Goal: Transaction & Acquisition: Purchase product/service

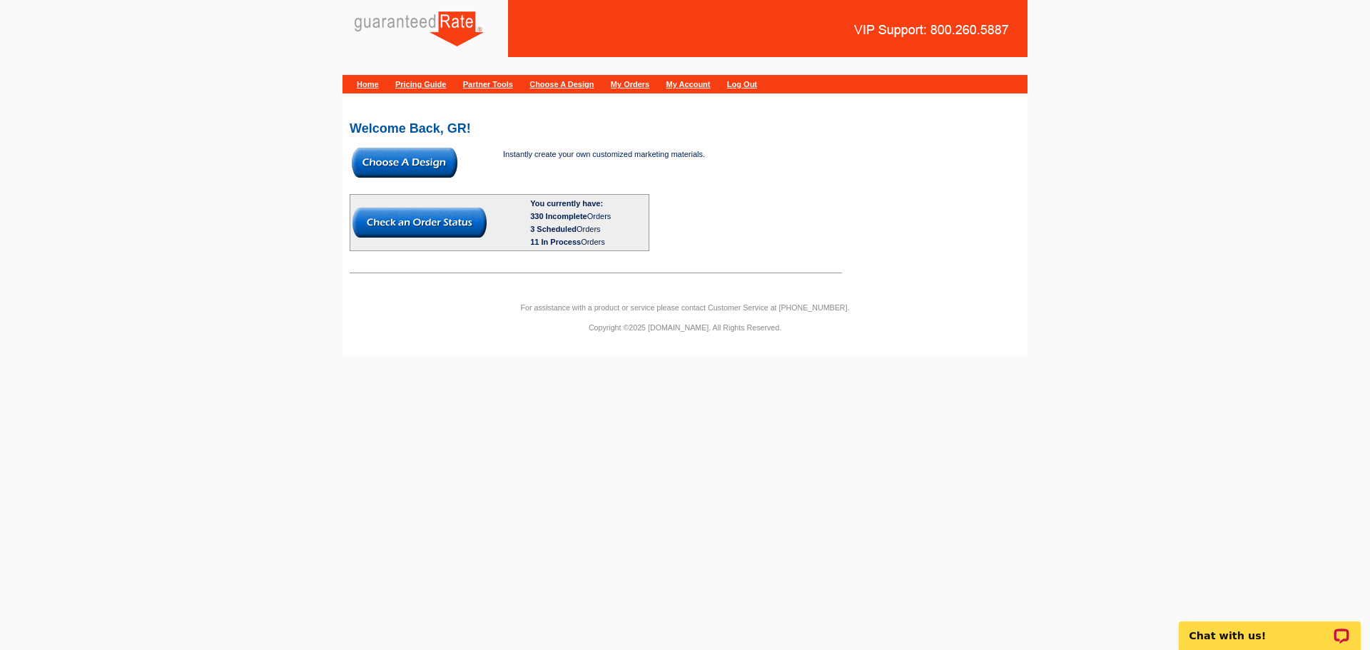
click at [419, 161] on img at bounding box center [405, 163] width 106 height 30
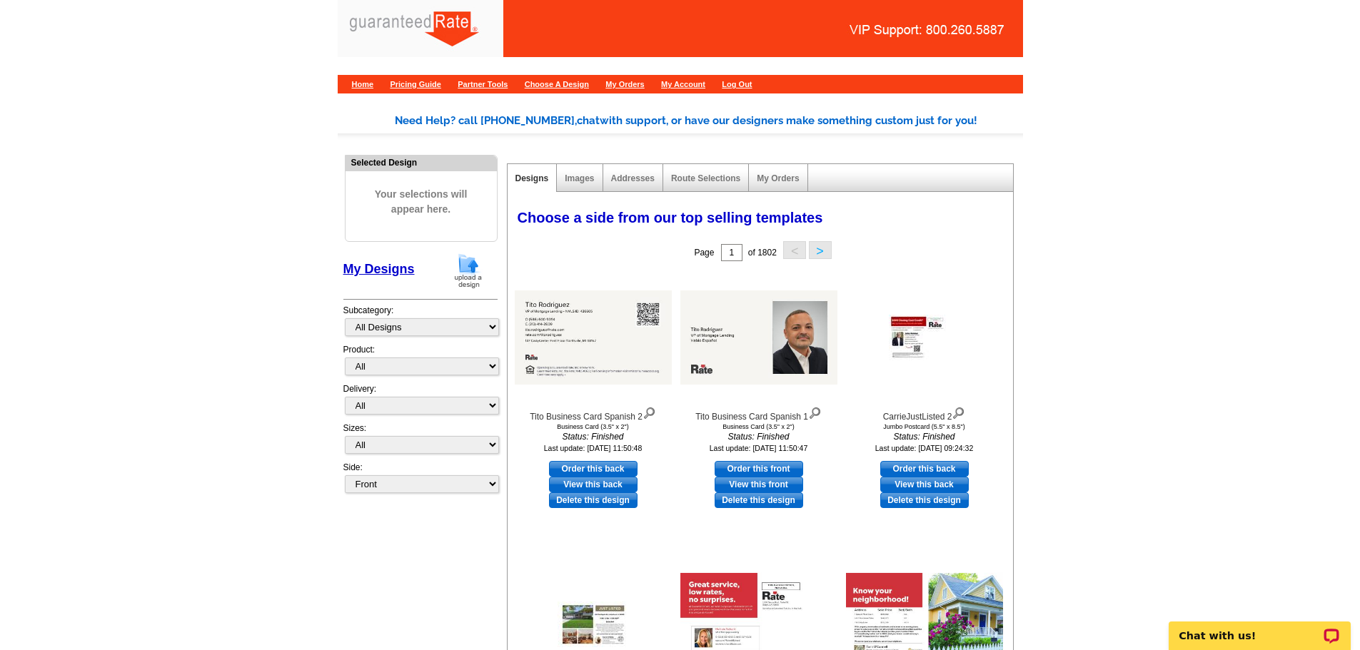
click at [474, 271] on img at bounding box center [468, 271] width 37 height 36
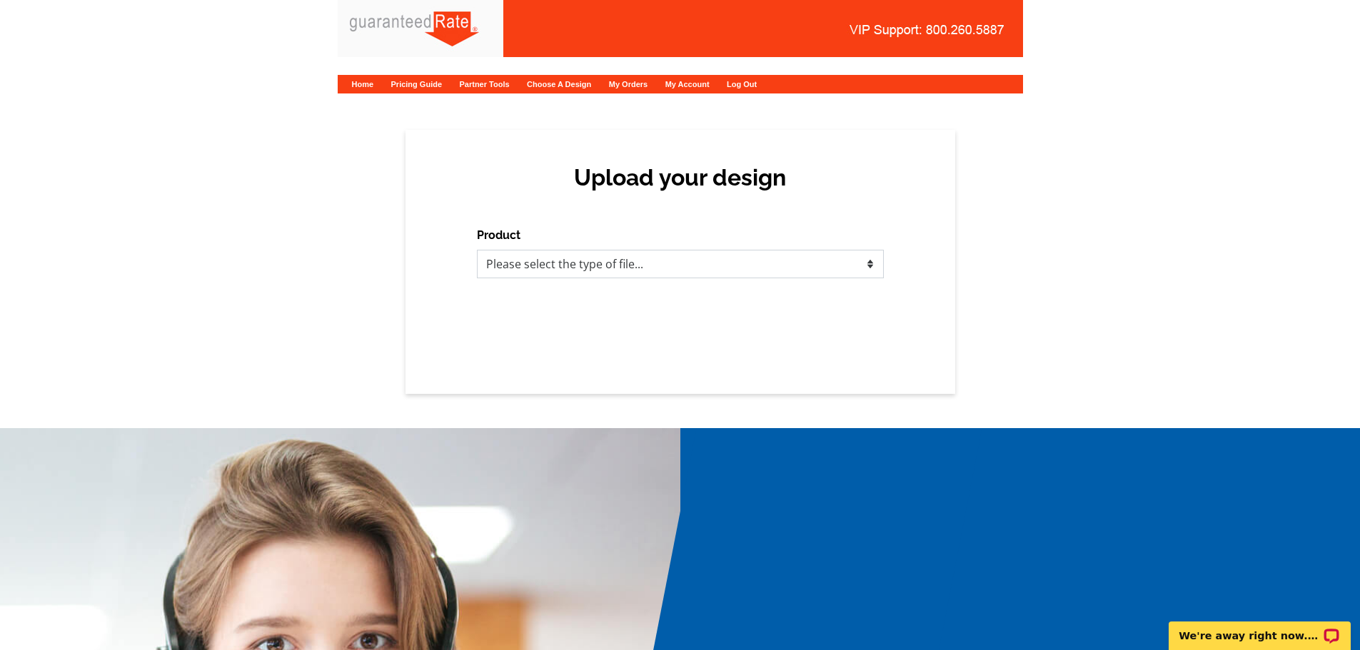
click at [497, 268] on select "Please select the type of file... Postcards Calendars Business Cards Letters an…" at bounding box center [680, 264] width 407 height 29
select select "3"
click at [477, 250] on select "Please select the type of file... Postcards Calendars Business Cards Letters an…" at bounding box center [680, 264] width 407 height 29
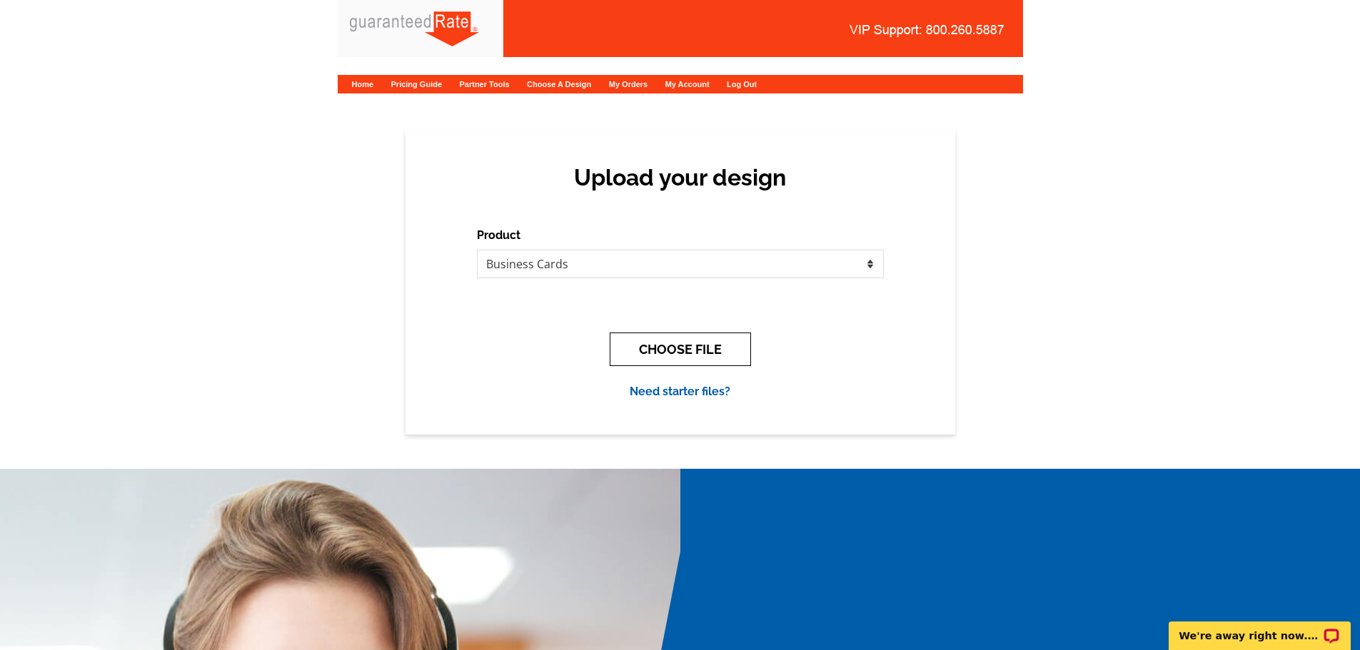
click at [650, 361] on button "CHOOSE FILE" at bounding box center [680, 350] width 141 height 34
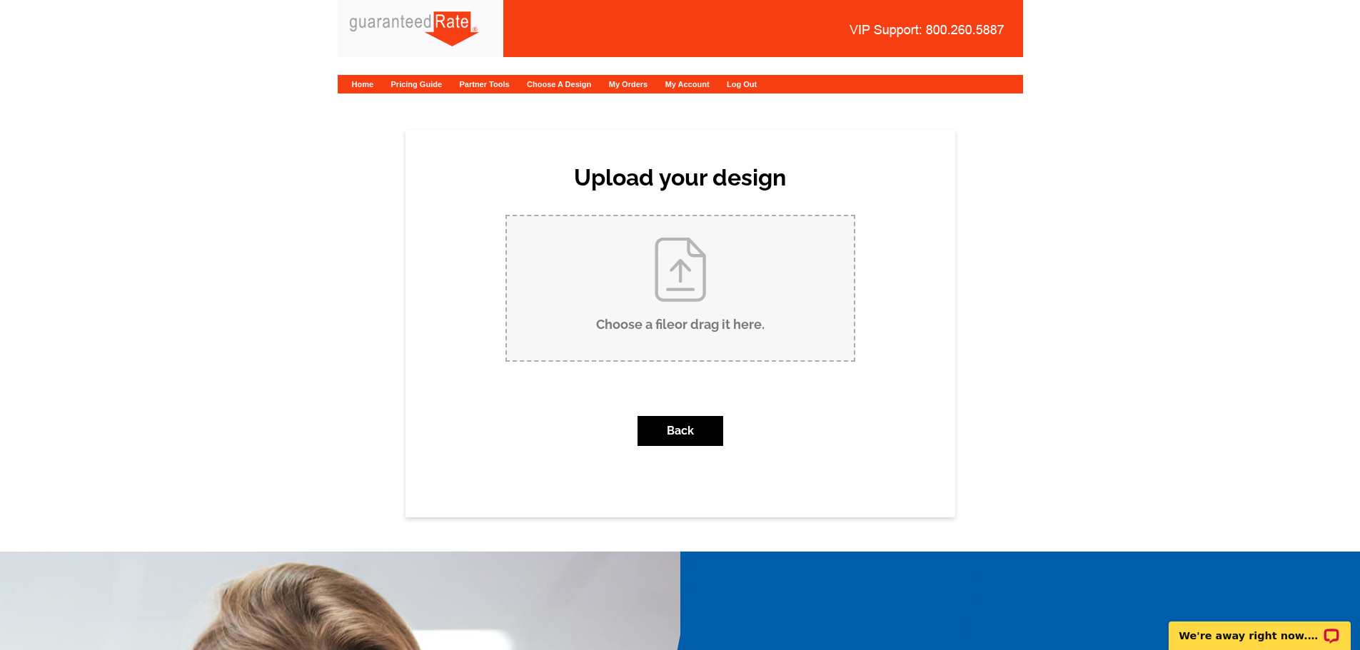
click at [699, 318] on input "Choose a file or drag it here ." at bounding box center [680, 288] width 347 height 144
type input "C:\fakepath\Seema Jain Business card (1).pdf"
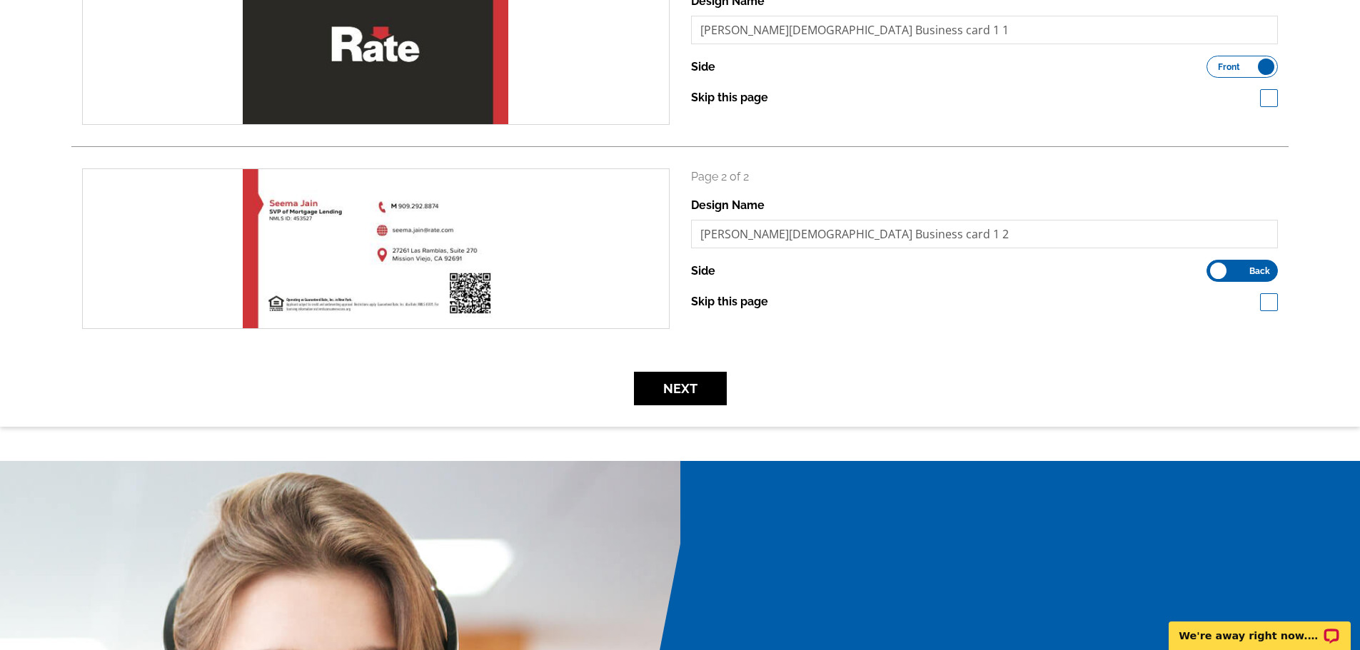
scroll to position [272, 0]
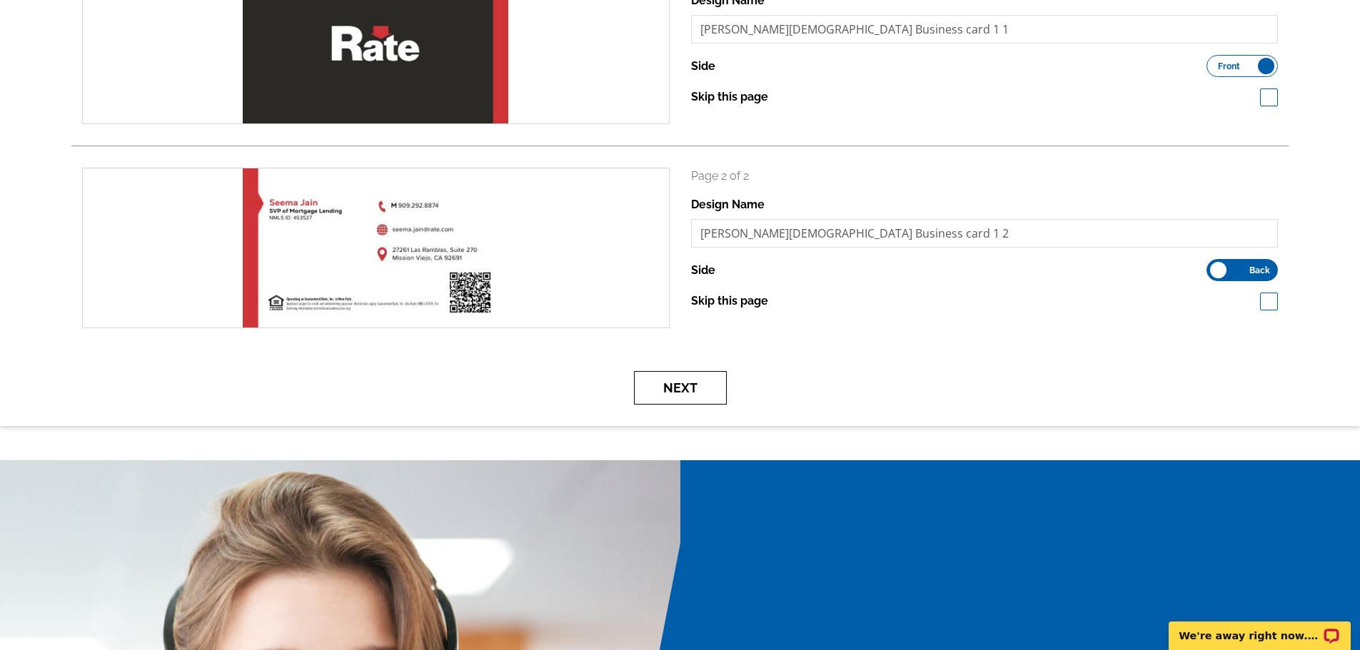
click at [691, 392] on button "Next" at bounding box center [680, 388] width 93 height 34
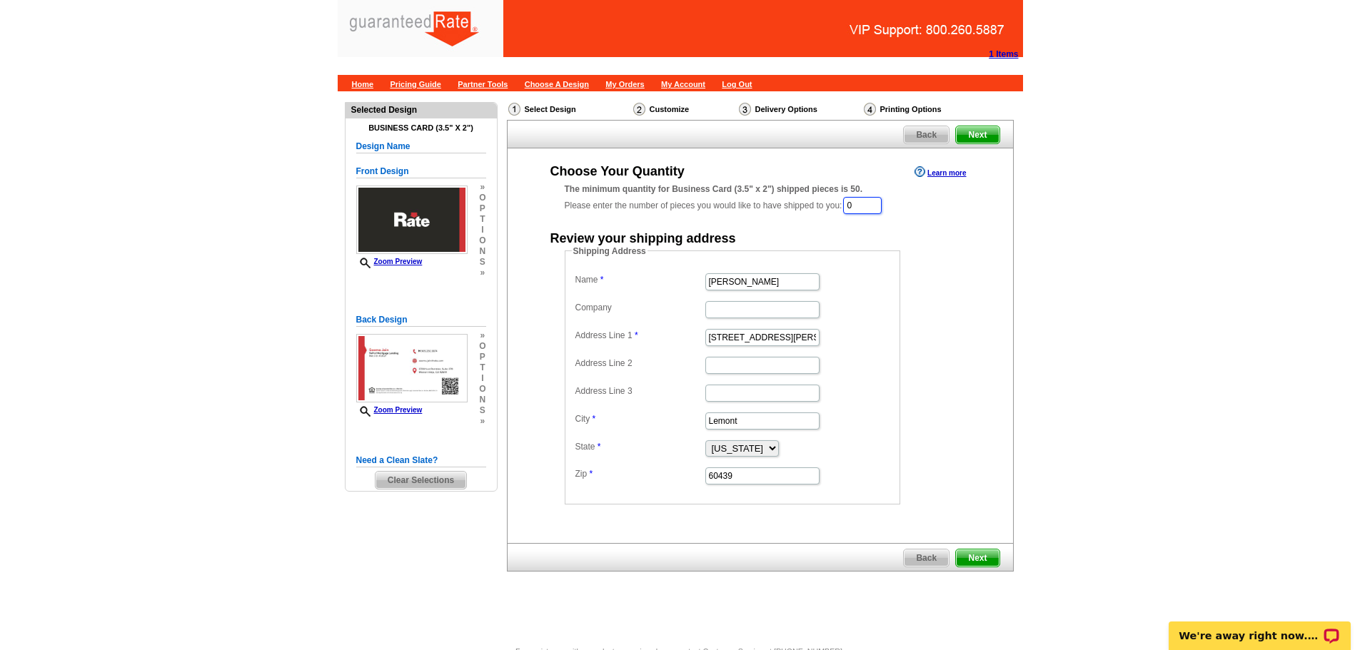
click at [854, 211] on input "0" at bounding box center [862, 205] width 39 height 17
type input "1000"
click at [757, 281] on input "Erica Thompson" at bounding box center [762, 283] width 114 height 17
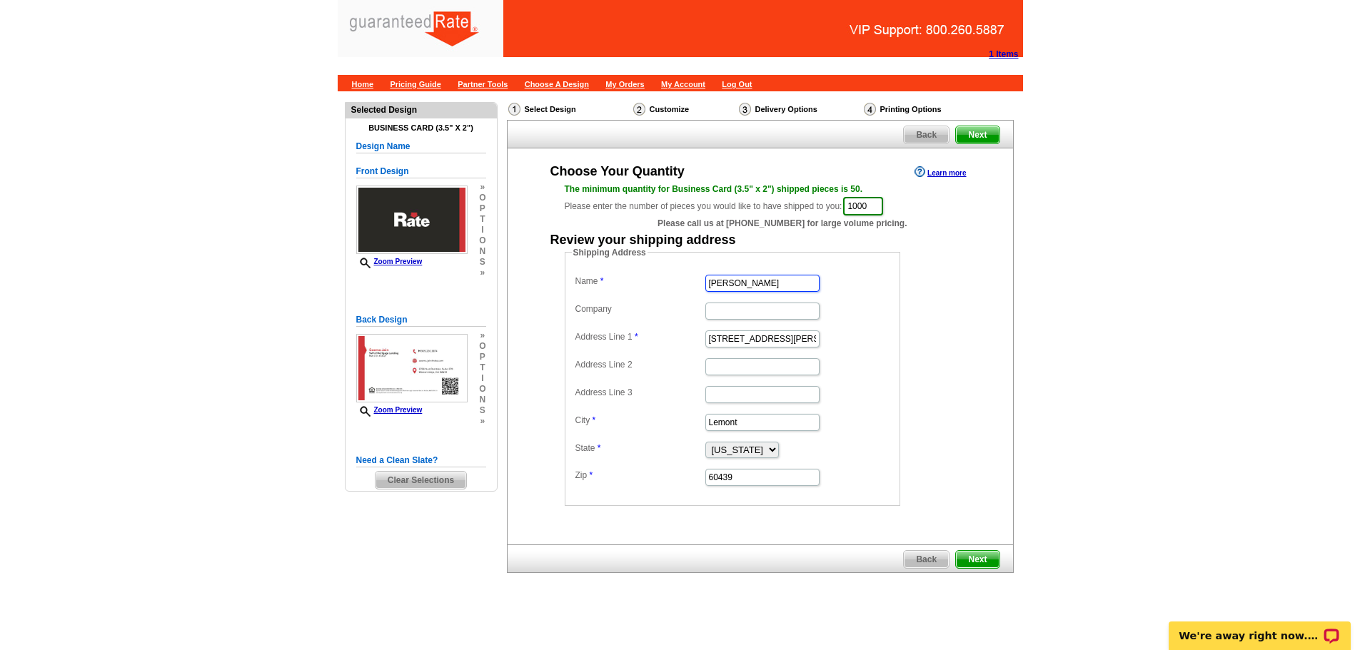
type input "s"
type input "[PERSON_NAME][DEMOGRAPHIC_DATA]"
click at [760, 344] on input "201 Stephen St" at bounding box center [762, 338] width 114 height 17
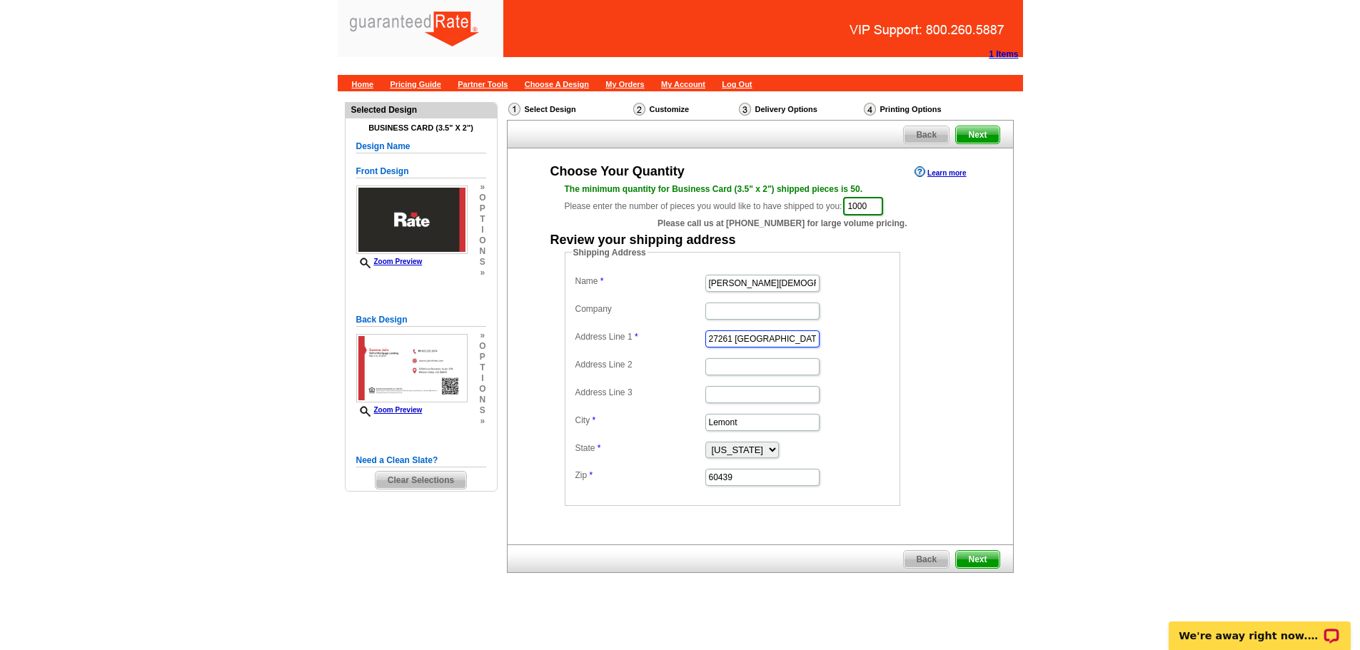
type input "27261 Las Ramblas"
click at [748, 374] on input "Address Line 2" at bounding box center [762, 366] width 114 height 17
type input "Suite 270"
click at [734, 415] on input "Lemont" at bounding box center [762, 422] width 114 height 17
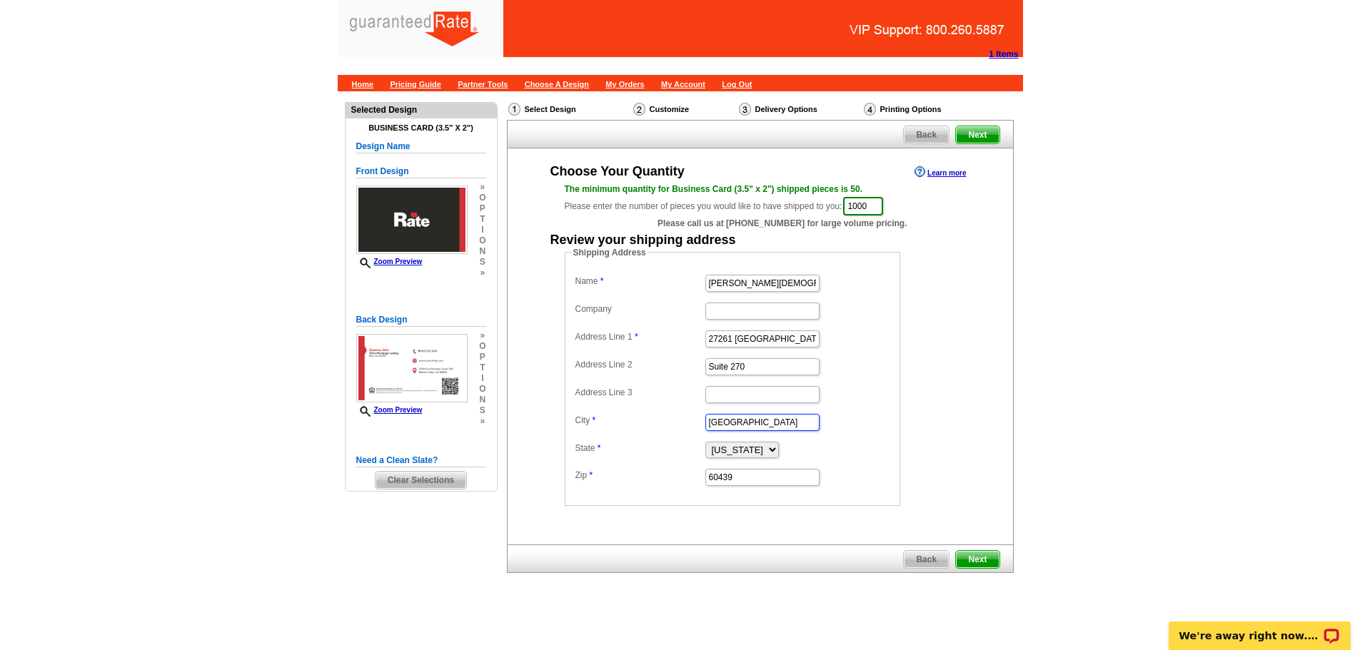
type input "Mission Viejo"
click at [739, 448] on select "Alabama Alaska Arizona Arkansas California Colorado Connecticut District of Col…" at bounding box center [742, 450] width 74 height 16
select select "CA"
click at [705, 442] on select "Alabama Alaska Arizona Arkansas California Colorado Connecticut District of Col…" at bounding box center [742, 450] width 74 height 16
click at [722, 192] on div "The minimum quantity for Business Card (3.5" x 2") shipped pieces is 50." at bounding box center [760, 189] width 391 height 13
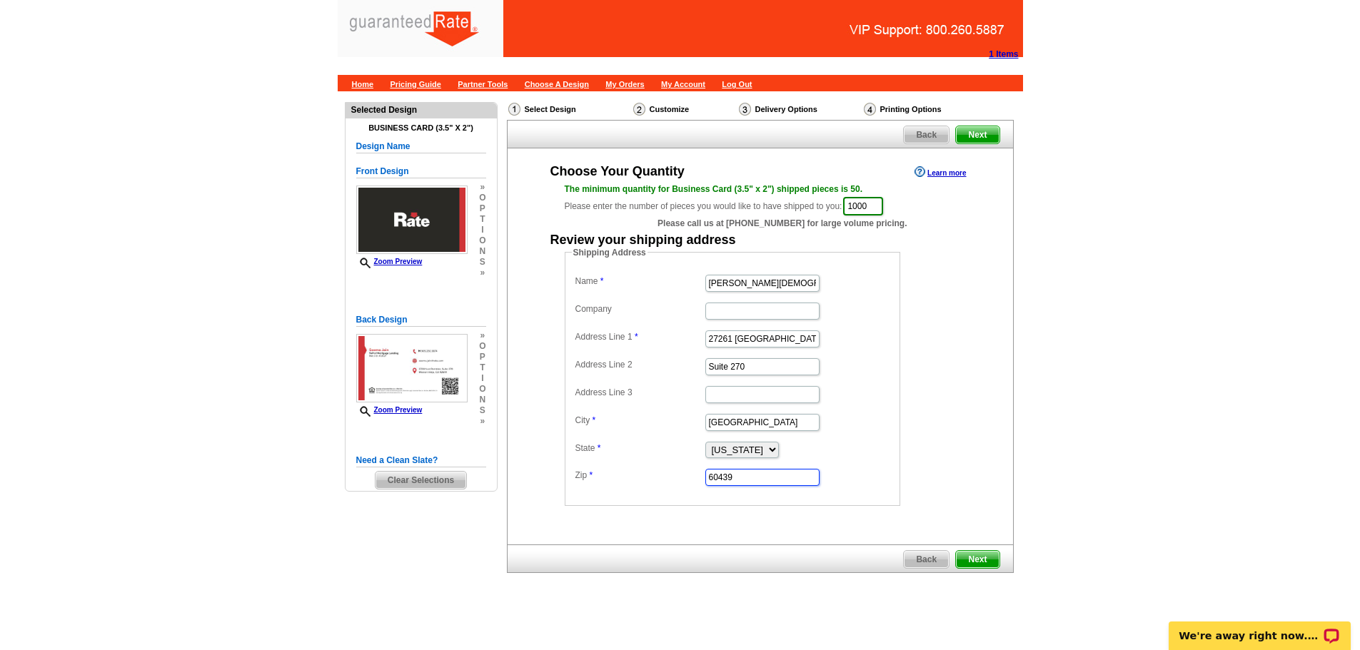
click at [749, 479] on input "60439" at bounding box center [762, 477] width 114 height 17
type input "92691"
click at [1051, 363] on main "Need Help? call 800-260-5887, chat with support, or have our designers make som…" at bounding box center [680, 369] width 1360 height 556
click at [975, 560] on span "Next" at bounding box center [977, 559] width 43 height 17
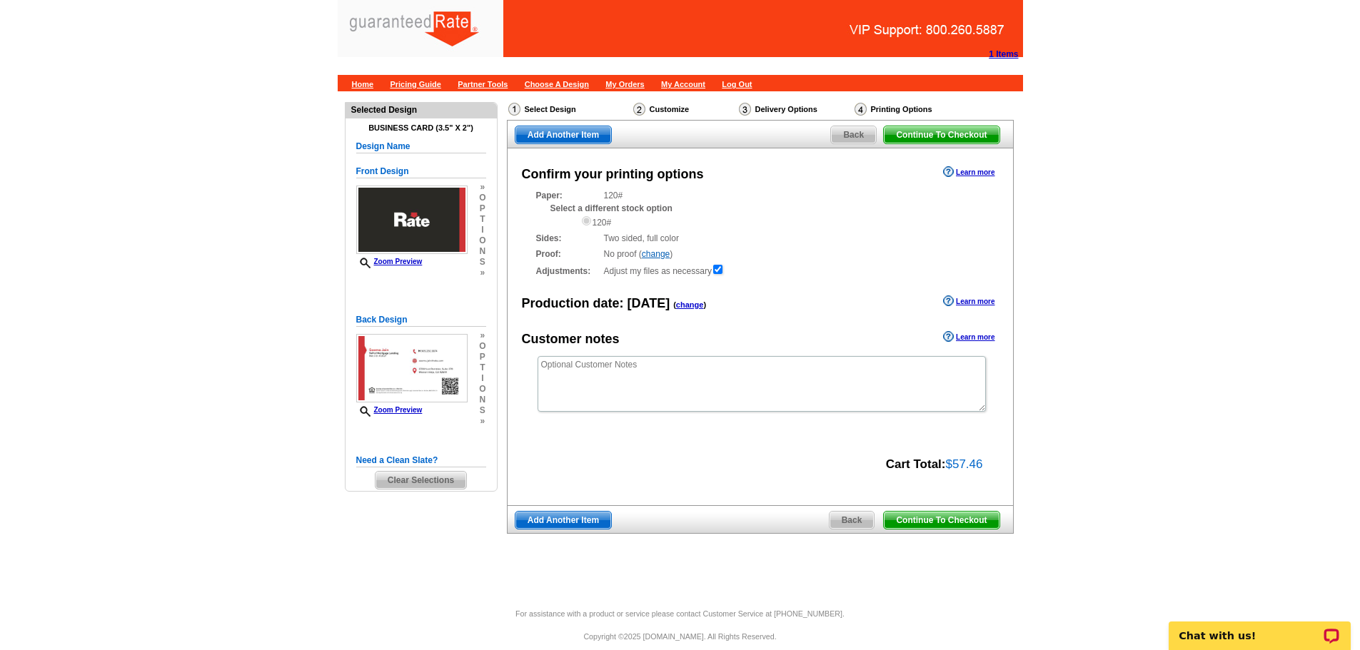
click at [947, 514] on span "Continue To Checkout" at bounding box center [941, 520] width 115 height 17
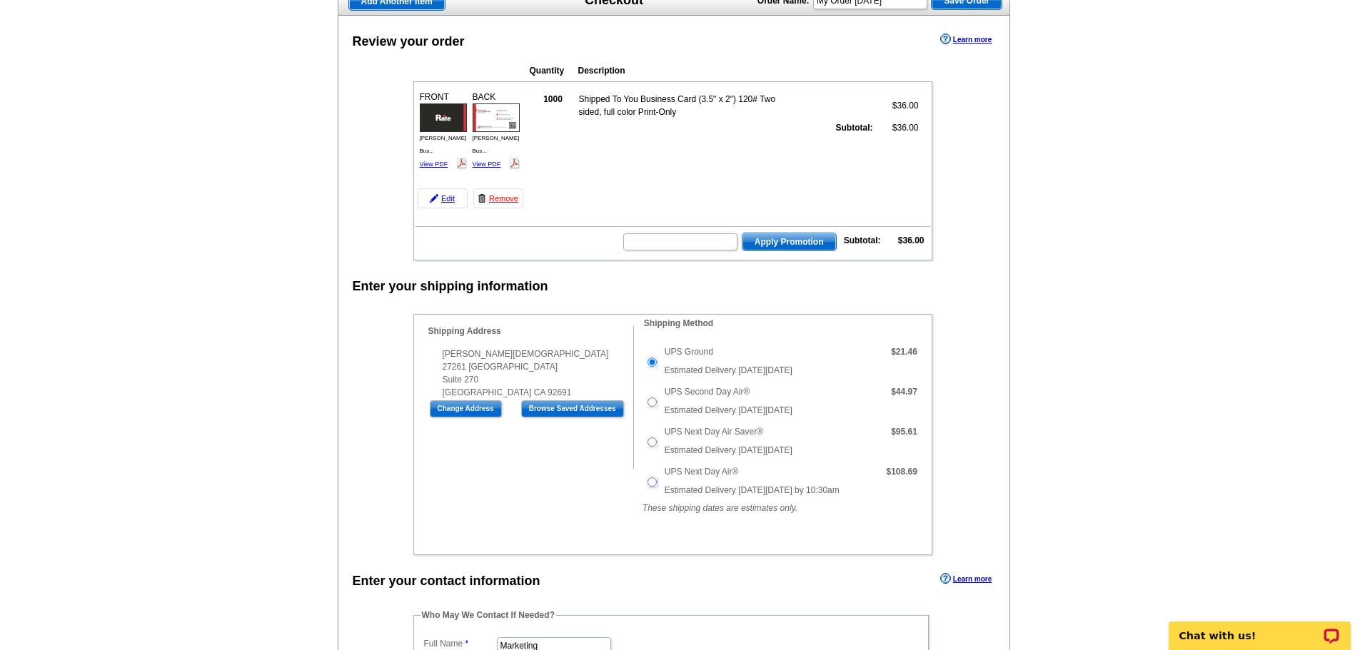
click at [648, 481] on input "UPS Next Day Air®" at bounding box center [651, 481] width 9 height 9
radio input "true"
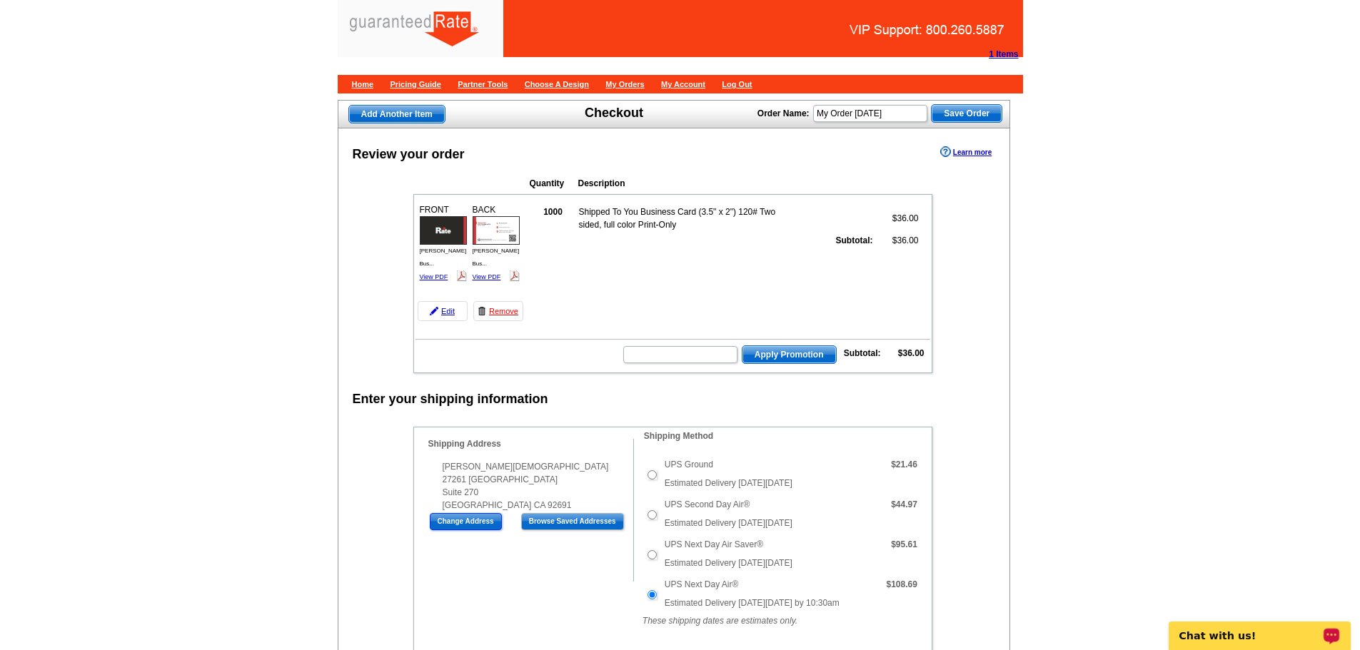
click at [471, 519] on input "Change Address" at bounding box center [466, 521] width 72 height 17
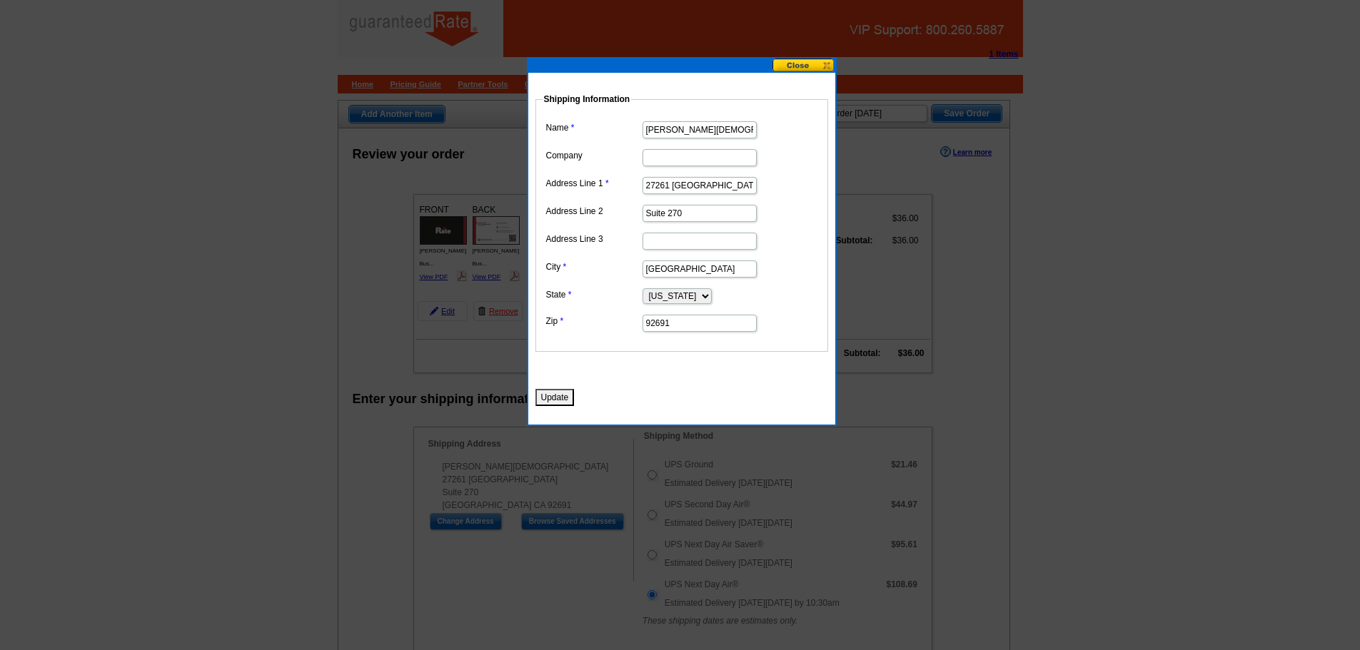
click at [673, 183] on input "27261 Las Ramblas" at bounding box center [699, 185] width 114 height 17
paste input "6260 Sandhill Place, Rancho Cucamonga, CA 91739"
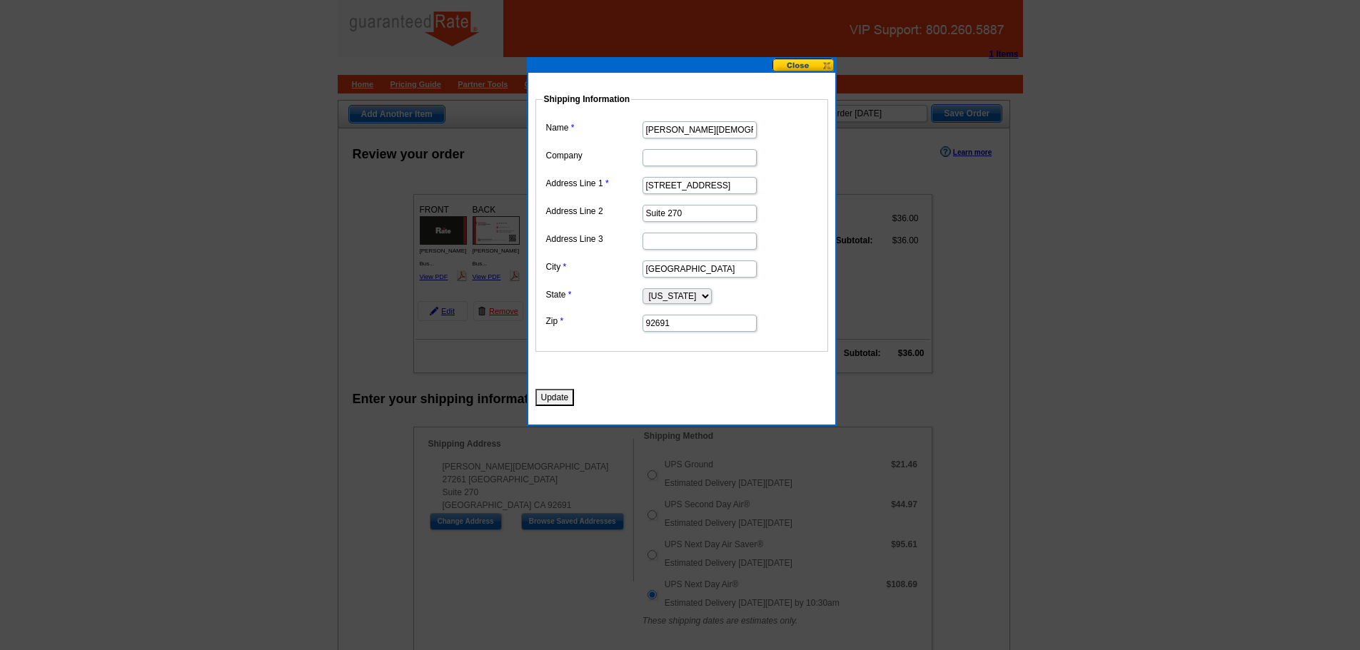
type input "6260 Sandhill Place, Rancho Cucamonga, CA 91739"
click at [684, 218] on input "Suite 270" at bounding box center [699, 213] width 114 height 17
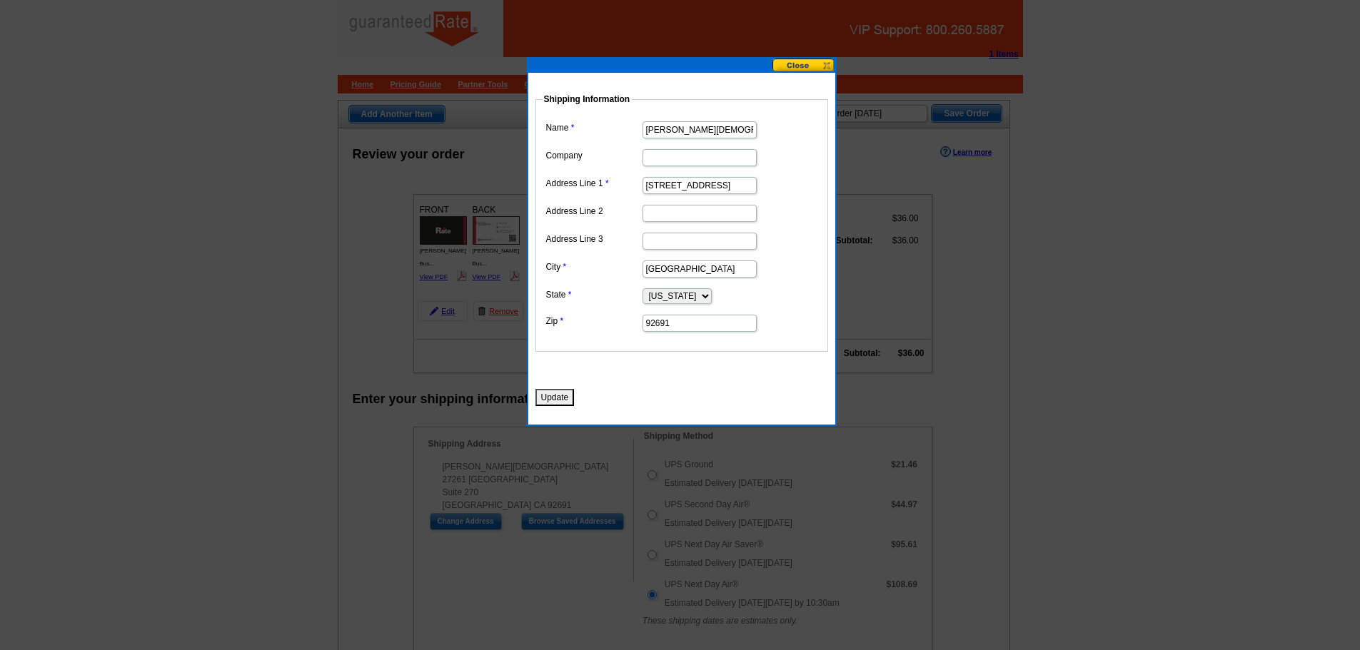
click at [677, 268] on input "Mission Viejo" at bounding box center [699, 269] width 114 height 17
paste input "6260 Sandhill Place, Rancho Cucamonga, CA 91739"
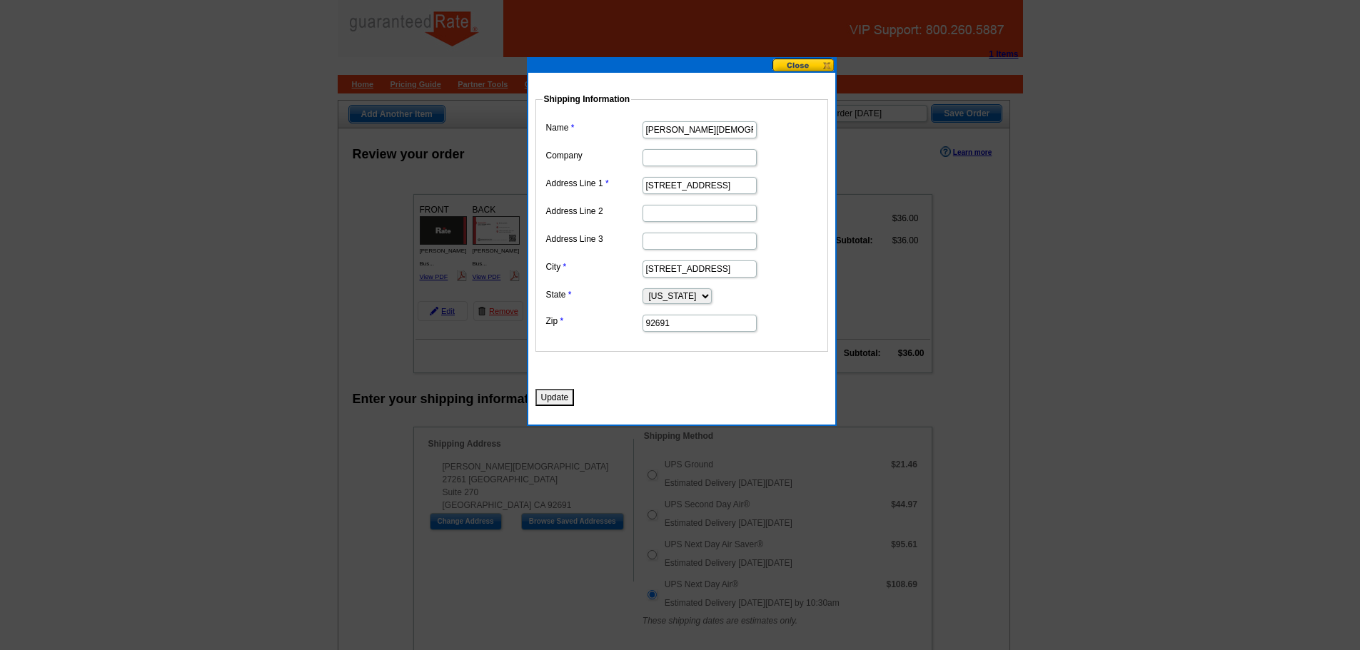
type input "6260 Sandhill Place, Rancho Cucamonga, CA 91739"
drag, startPoint x: 719, startPoint y: 184, endPoint x: 944, endPoint y: 213, distance: 226.6
type input "[STREET_ADDRESS]"
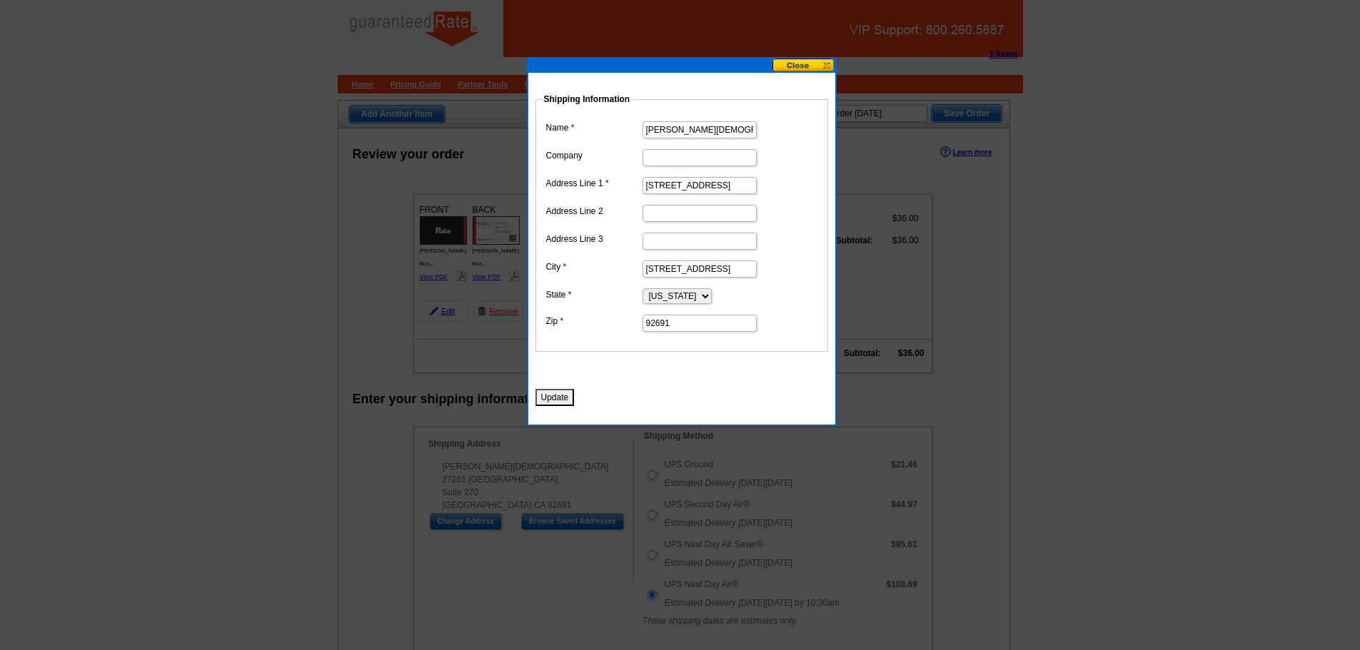
drag, startPoint x: 724, startPoint y: 269, endPoint x: 477, endPoint y: 305, distance: 250.3
drag, startPoint x: 722, startPoint y: 270, endPoint x: 837, endPoint y: 300, distance: 118.8
click at [837, 300] on dd "Shipping Information Name Seema Jain Company Address Line 1 6260 Sandhill Place…" at bounding box center [725, 222] width 380 height 259
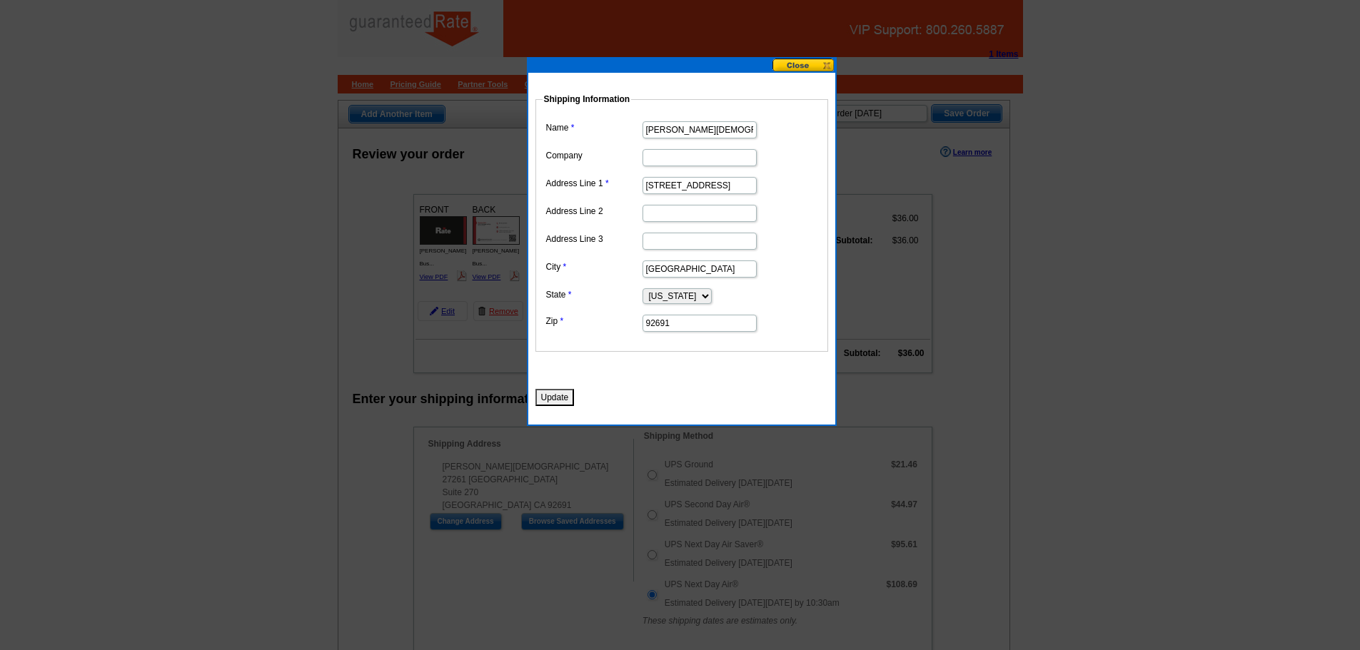
scroll to position [0, 0]
type input "Rancho Cucamonga"
drag, startPoint x: 720, startPoint y: 327, endPoint x: 588, endPoint y: 330, distance: 132.1
click at [588, 330] on dd "92691" at bounding box center [681, 322] width 278 height 22
paste input "6260 Sandhill Place, Rancho Cucamonga, CA 91739"
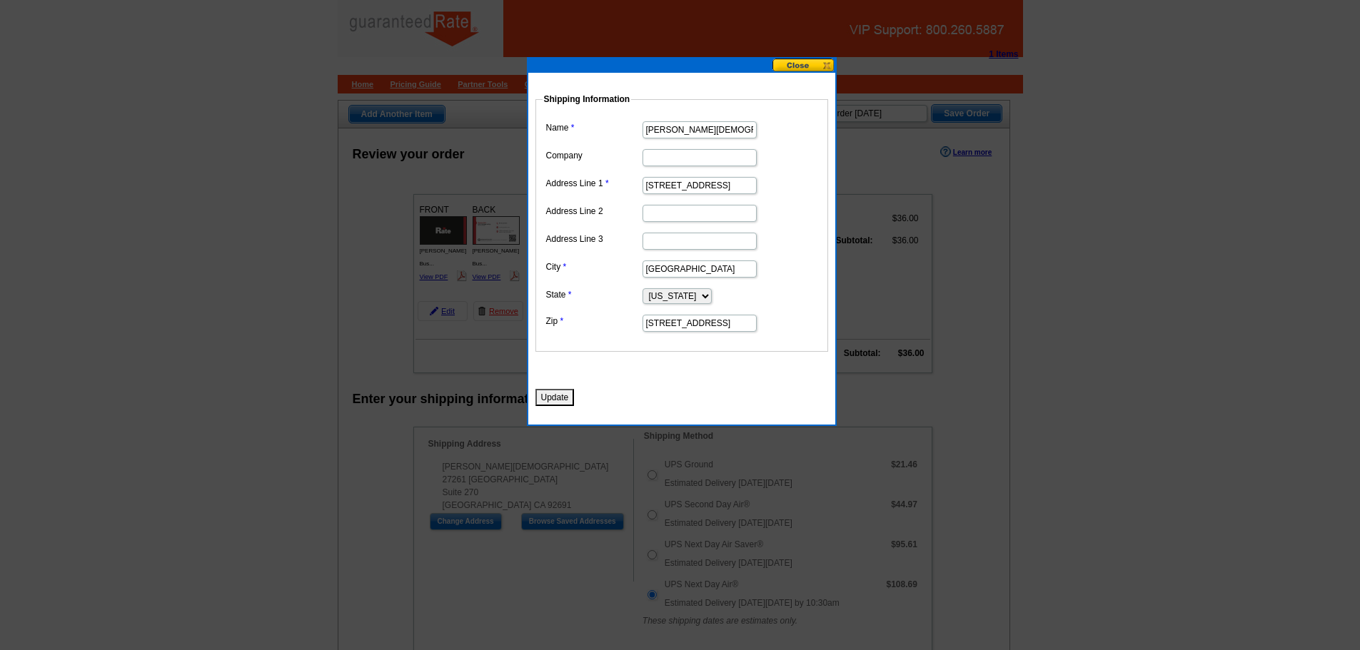
drag, startPoint x: 720, startPoint y: 320, endPoint x: 516, endPoint y: 343, distance: 205.3
type input "91739"
click at [551, 403] on button "Update" at bounding box center [554, 397] width 39 height 17
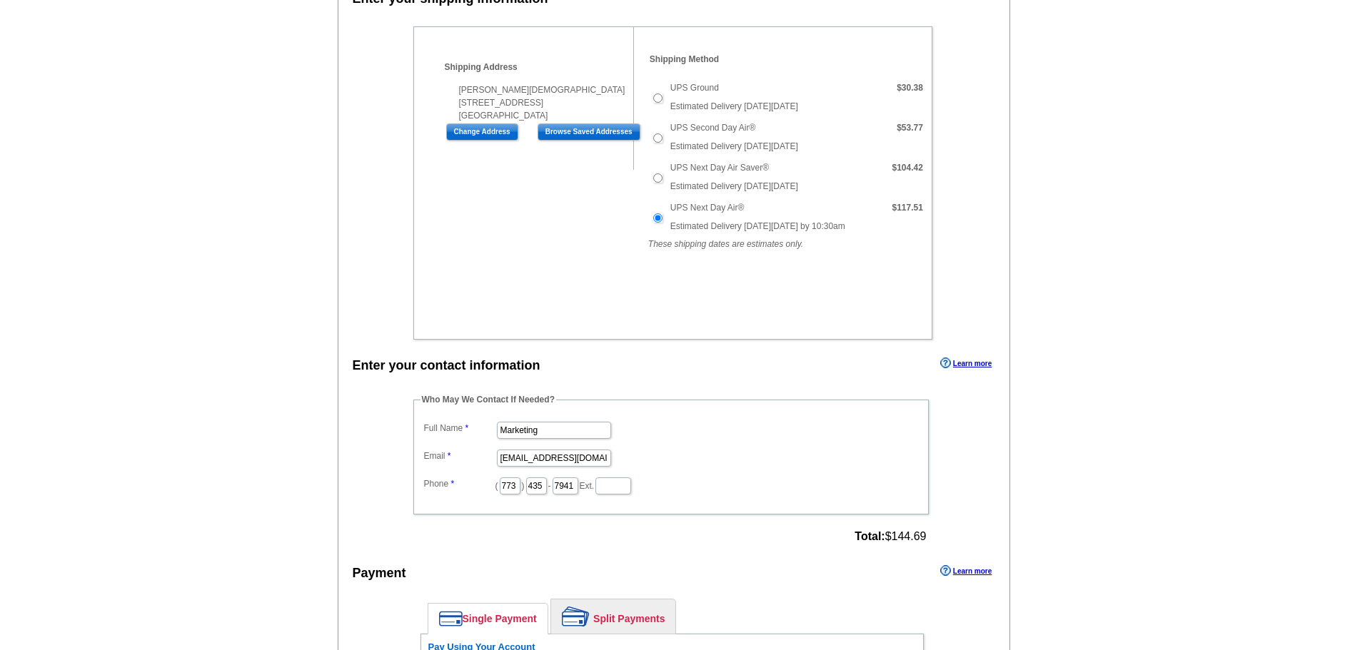
scroll to position [401, 0]
click at [522, 435] on input "Marketing" at bounding box center [554, 429] width 114 height 17
type input "[PERSON_NAME]"
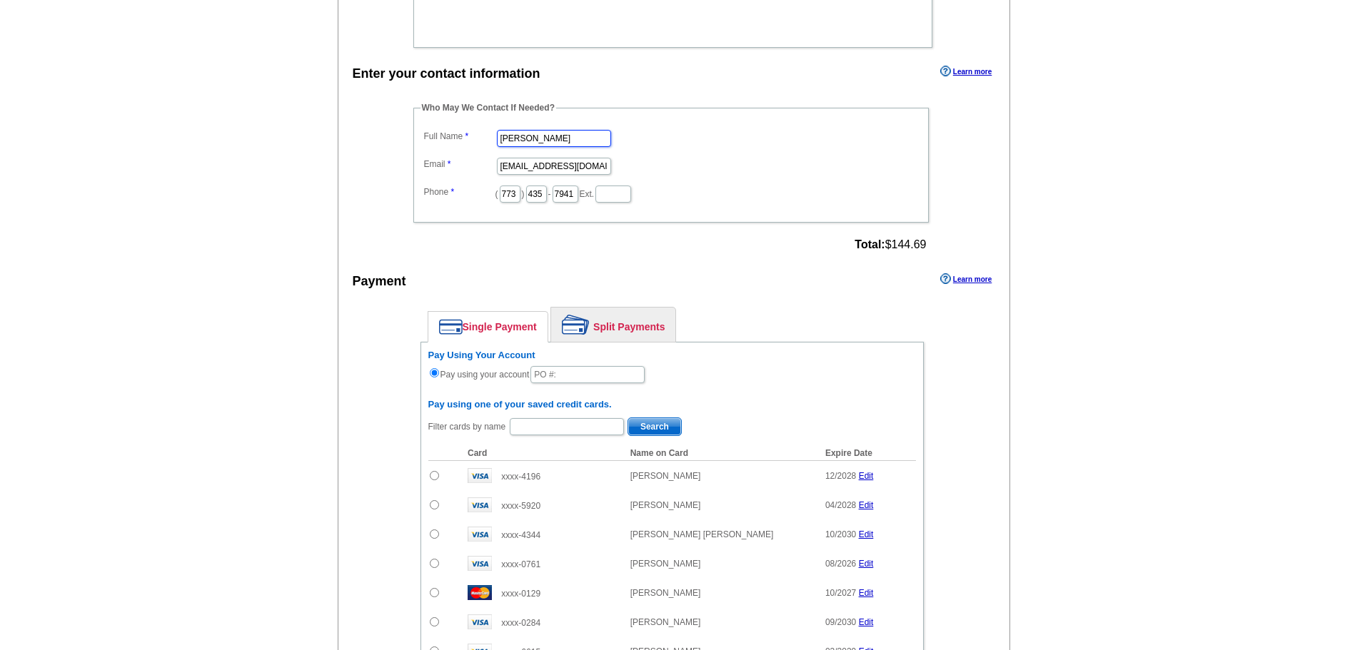
scroll to position [709, 0]
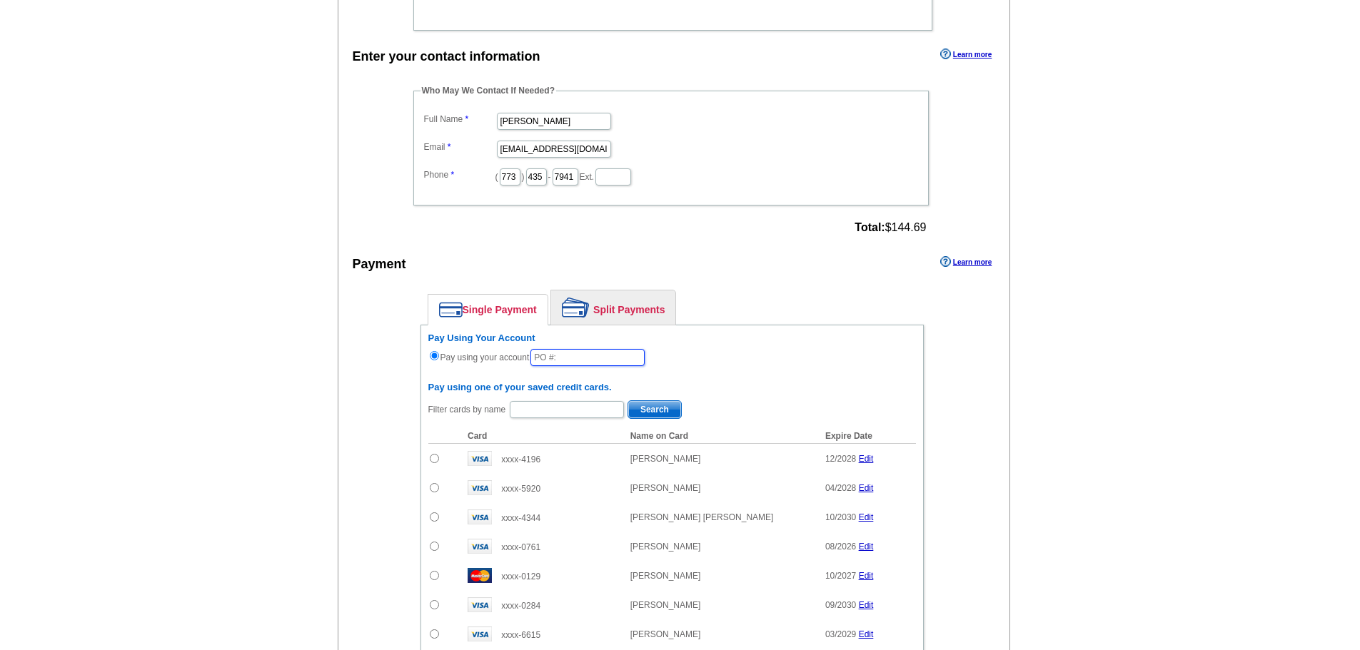
click at [608, 358] on input "text" at bounding box center [587, 357] width 114 height 17
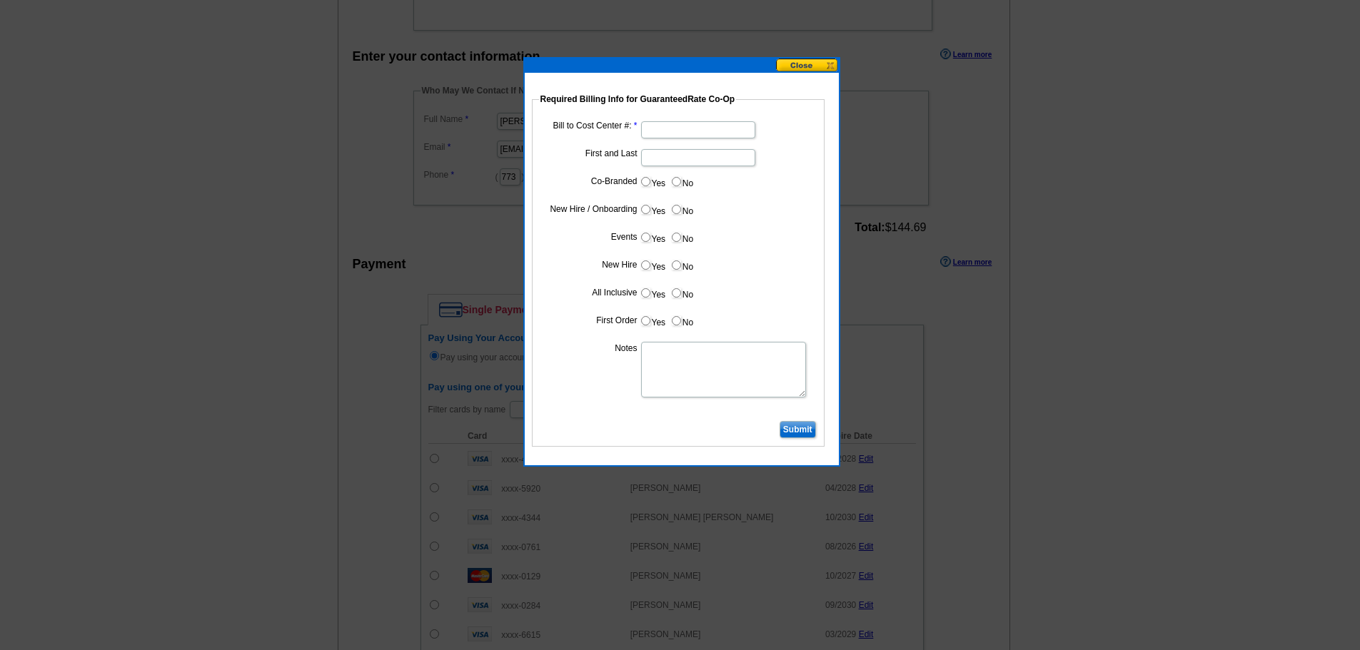
type input "10142025_238_SW"
click at [661, 133] on input "Bill to Cost Center #:" at bounding box center [698, 129] width 114 height 17
type input "1947"
click at [655, 154] on input "First and Last" at bounding box center [698, 157] width 114 height 17
type input "[PERSON_NAME][DEMOGRAPHIC_DATA]"
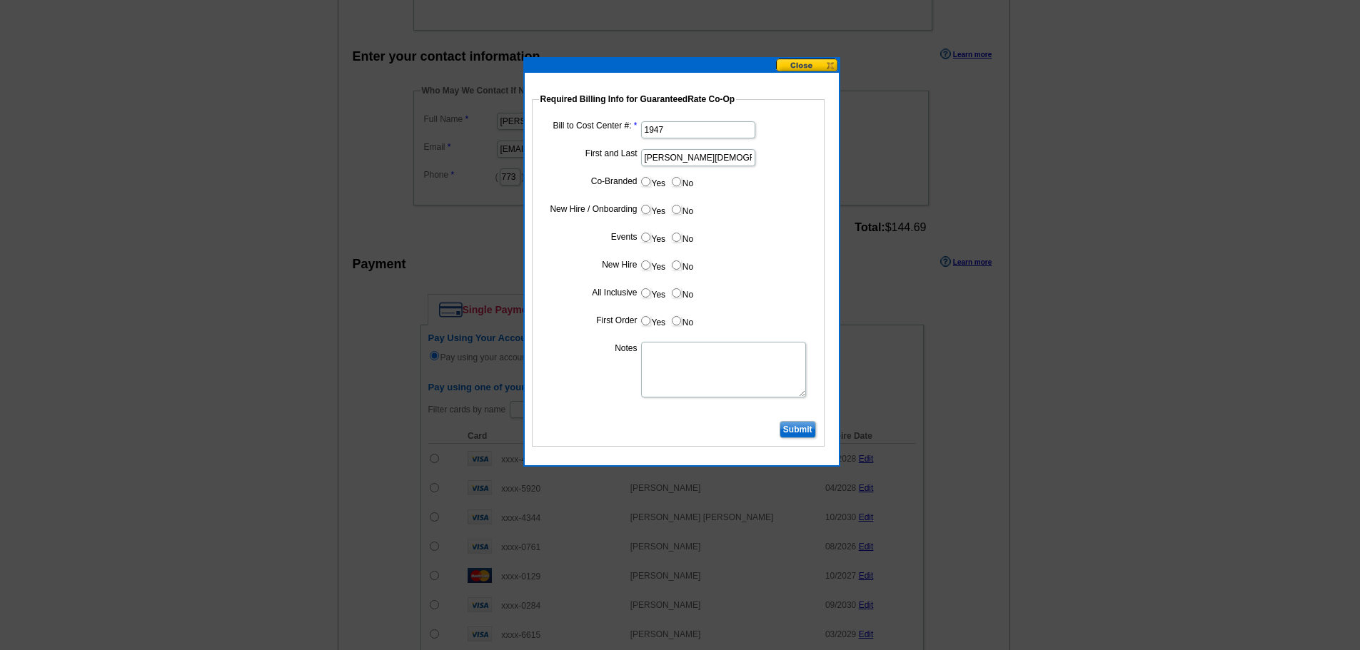
click at [682, 176] on label "No" at bounding box center [681, 181] width 23 height 16
click at [681, 177] on input "No" at bounding box center [676, 181] width 9 height 9
radio input "true"
click at [648, 209] on input "Yes" at bounding box center [645, 209] width 9 height 9
radio input "true"
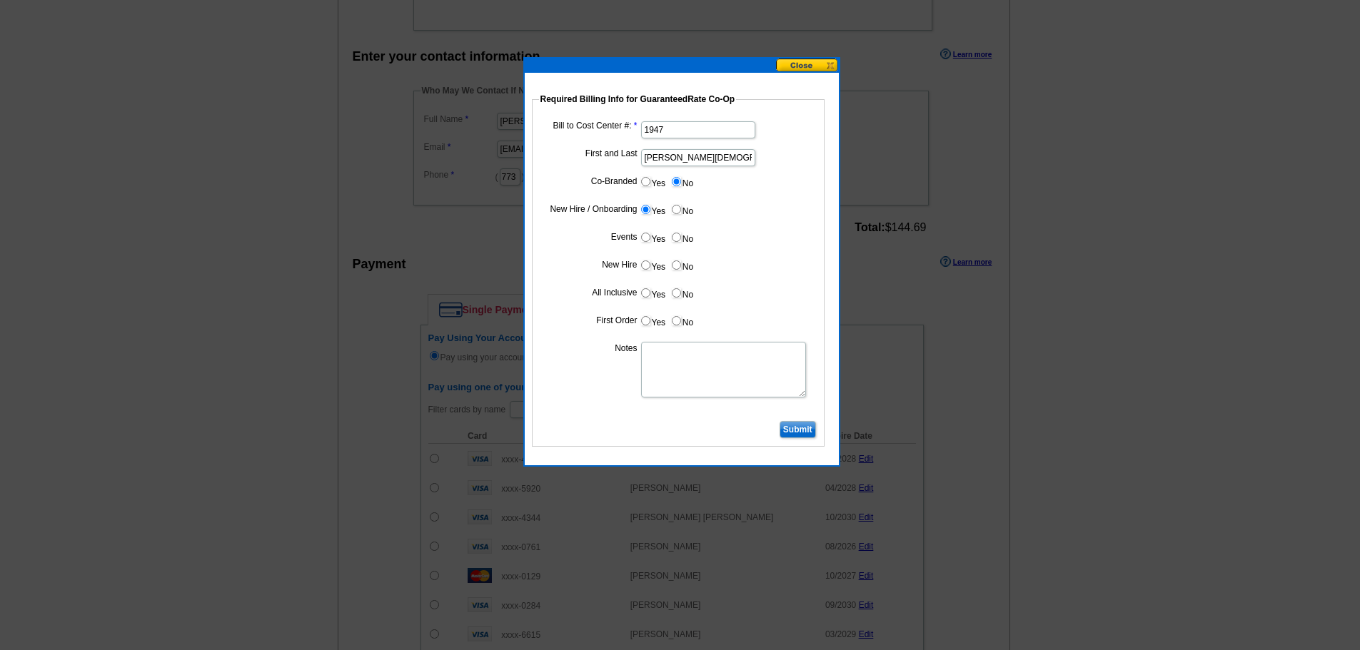
click at [674, 240] on input "No" at bounding box center [676, 237] width 9 height 9
radio input "true"
click at [649, 260] on label "Yes" at bounding box center [653, 265] width 26 height 16
click at [649, 261] on input "Yes" at bounding box center [645, 265] width 9 height 9
radio input "true"
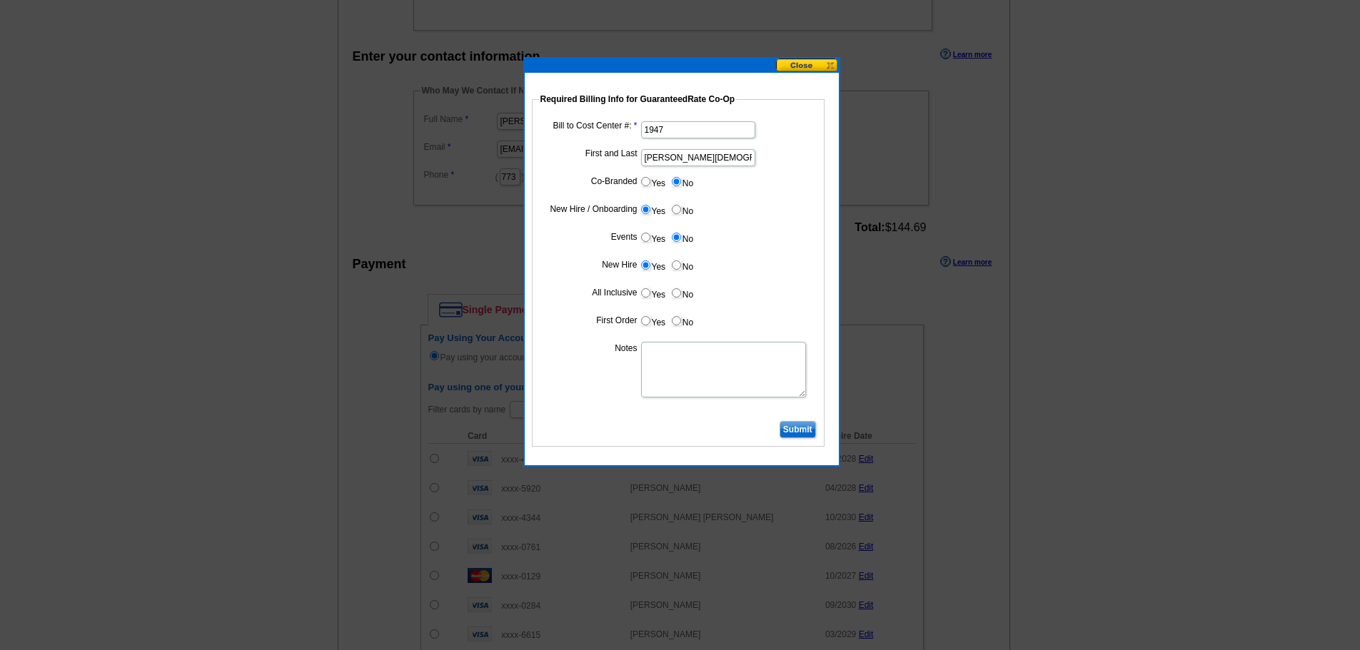
click at [680, 291] on input "No" at bounding box center [676, 292] width 9 height 9
radio input "true"
click at [645, 320] on input "Yes" at bounding box center [645, 320] width 9 height 9
radio input "true"
click at [677, 363] on textarea "Notes" at bounding box center [723, 370] width 165 height 56
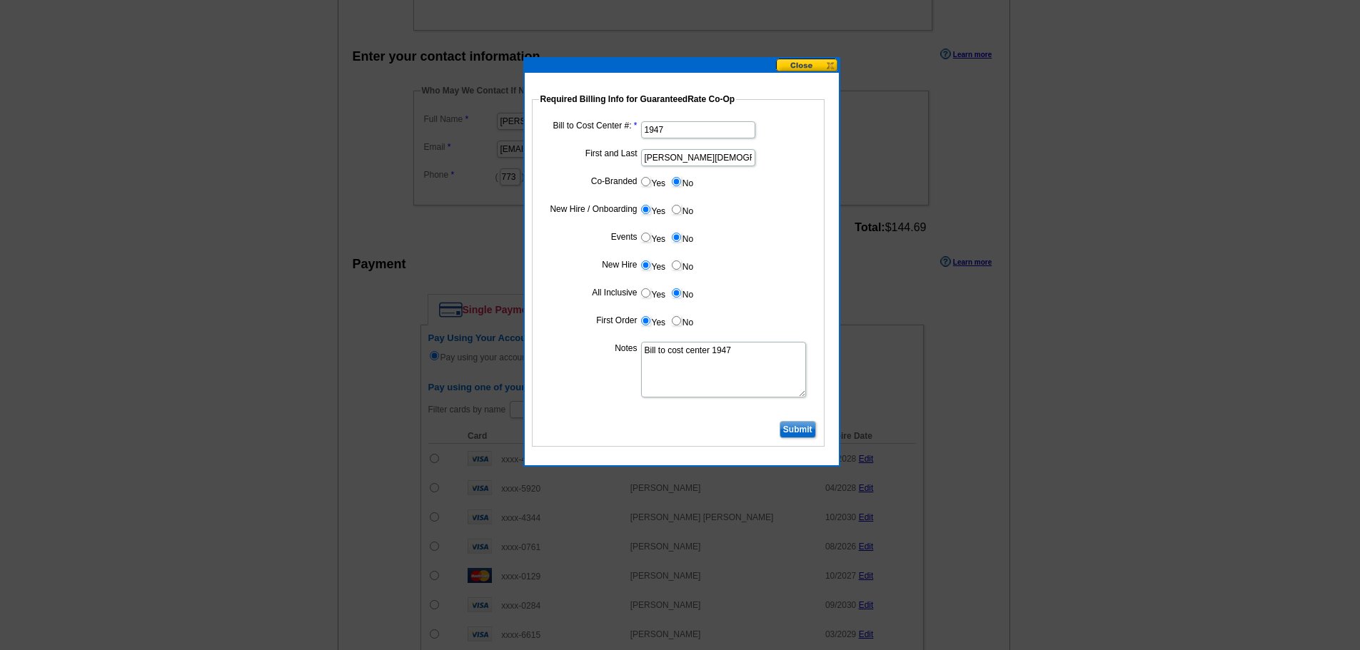
type textarea "Bill to cost center 1947"
click at [792, 431] on input "Submit" at bounding box center [797, 429] width 36 height 17
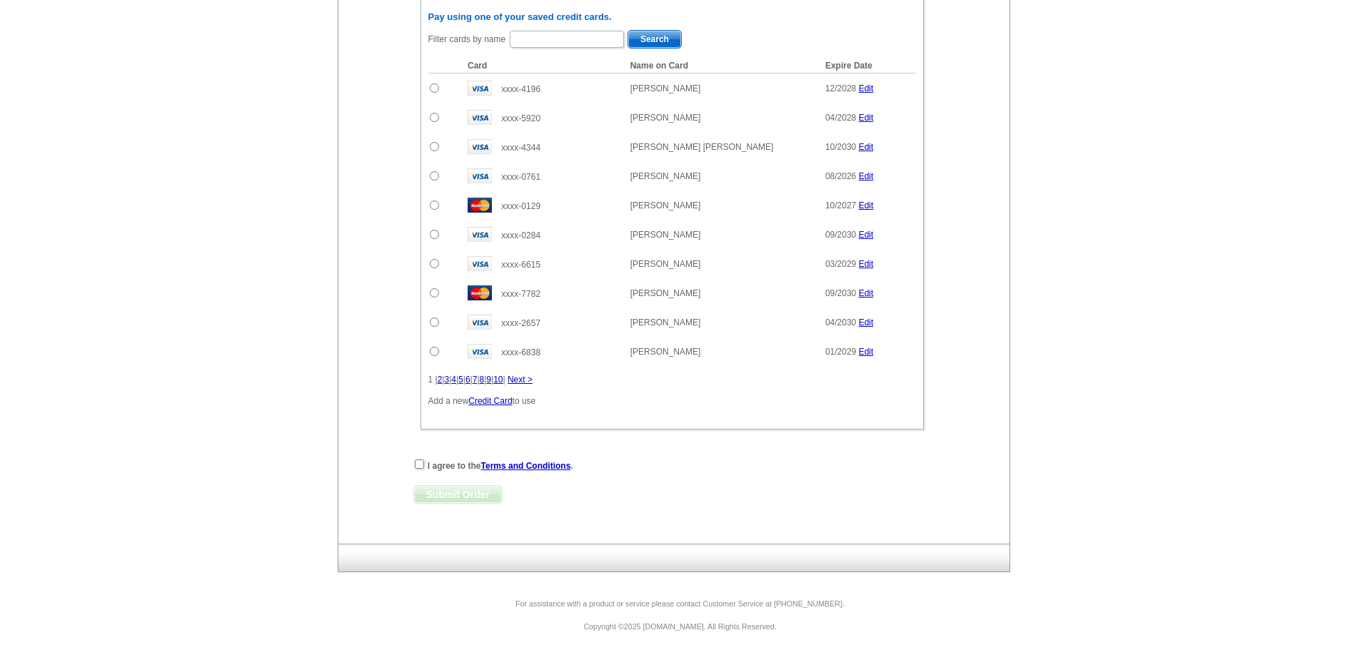
scroll to position [1085, 0]
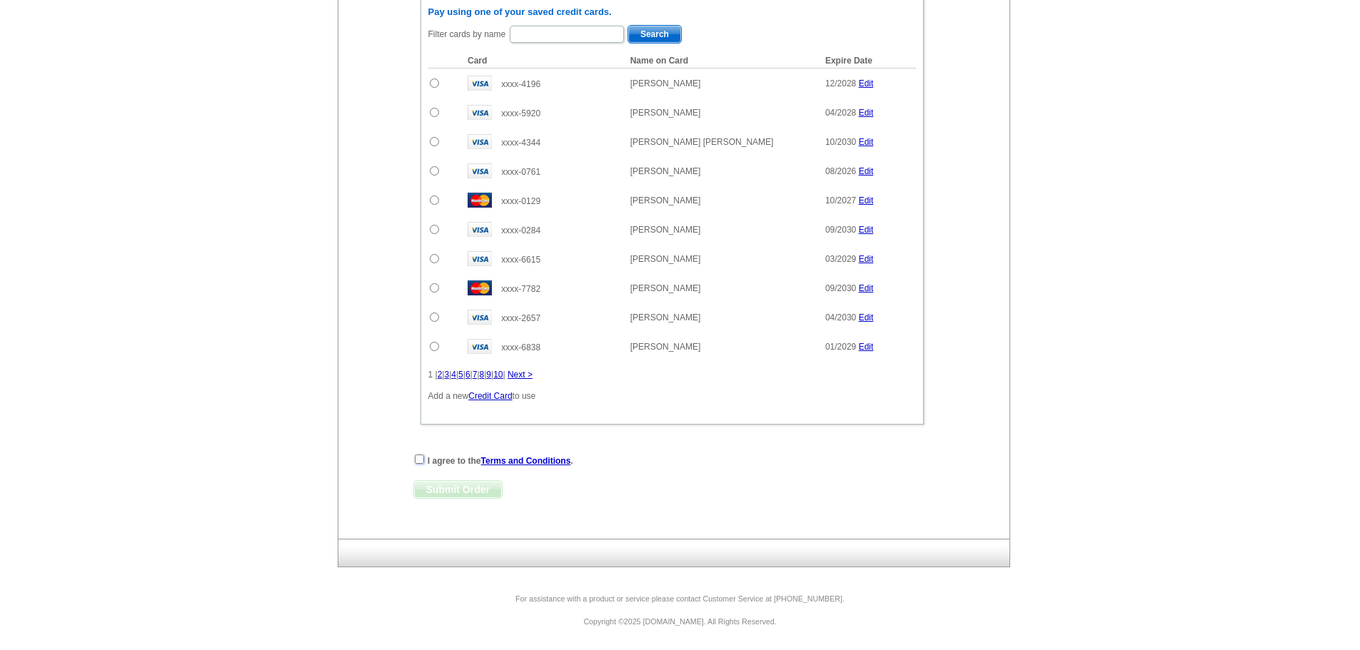
click at [420, 461] on input "checkbox" at bounding box center [419, 459] width 9 height 9
click at [424, 461] on div "I agree to the Terms and Conditions ." at bounding box center [671, 460] width 517 height 14
click at [421, 461] on input "checkbox" at bounding box center [419, 459] width 9 height 9
click at [421, 460] on input "checkbox" at bounding box center [419, 459] width 9 height 9
checkbox input "true"
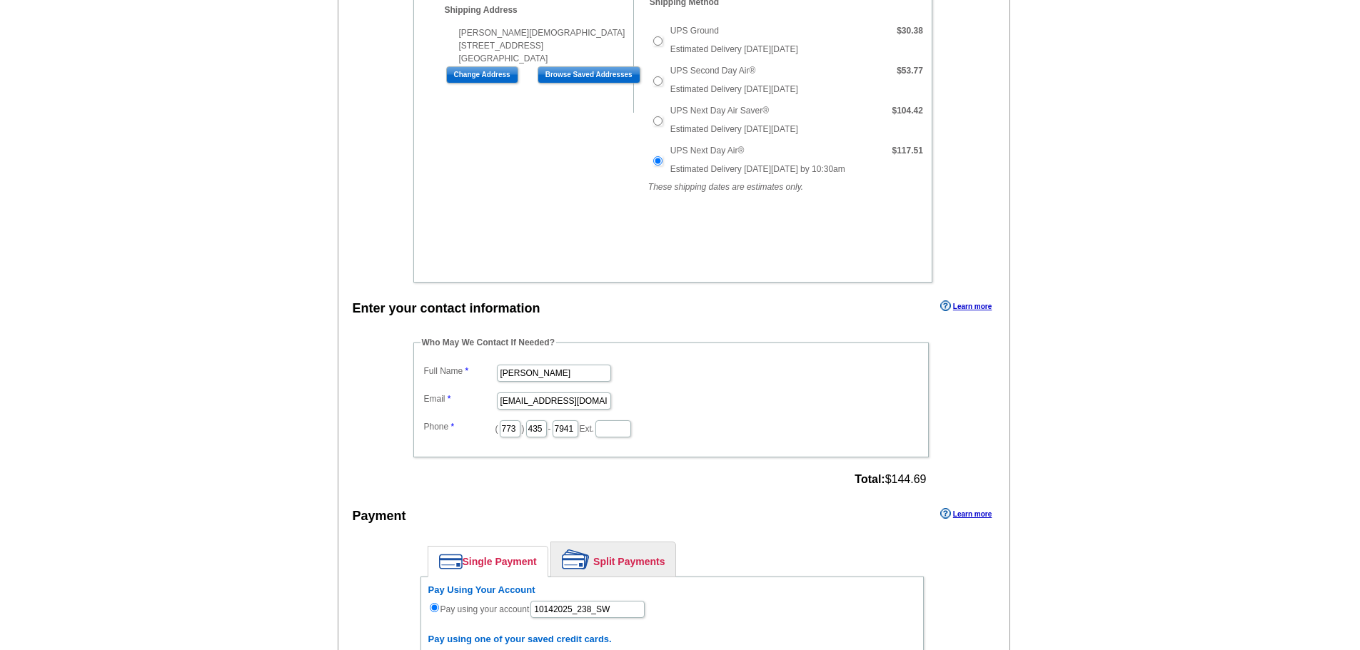
scroll to position [455, 0]
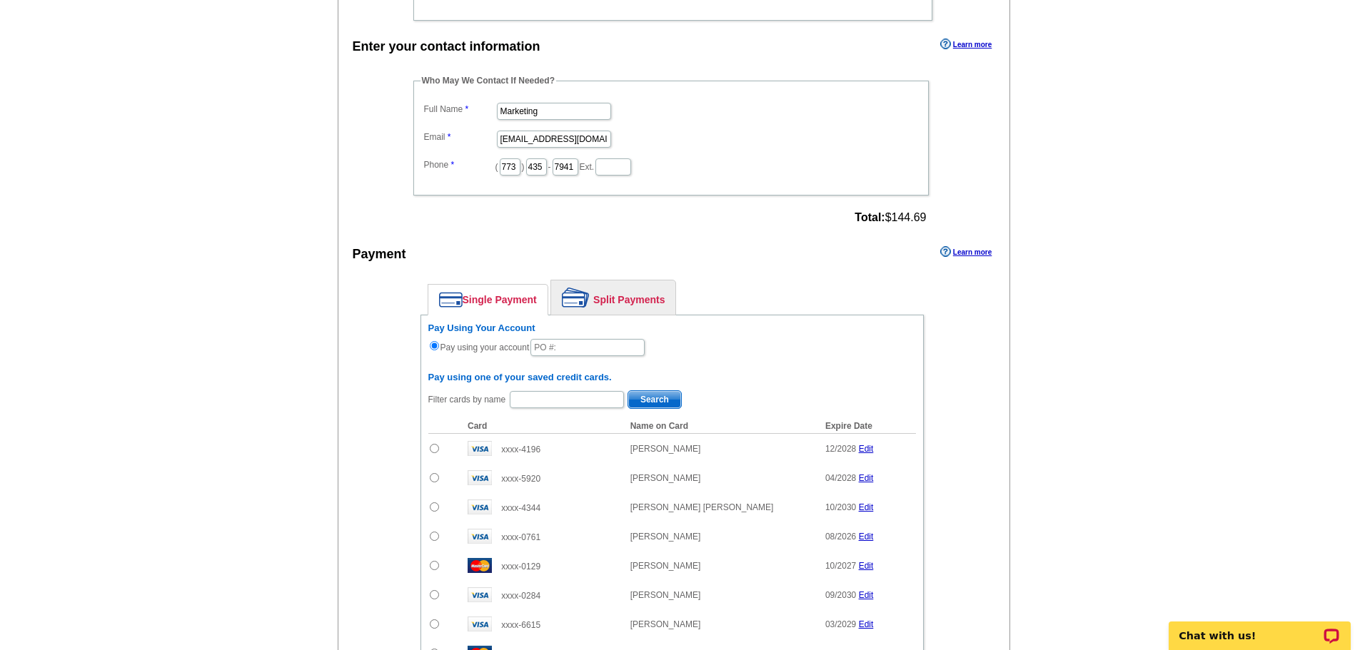
scroll to position [647, 0]
click at [562, 118] on input "Marketing" at bounding box center [554, 111] width 114 height 17
type input "[PERSON_NAME]"
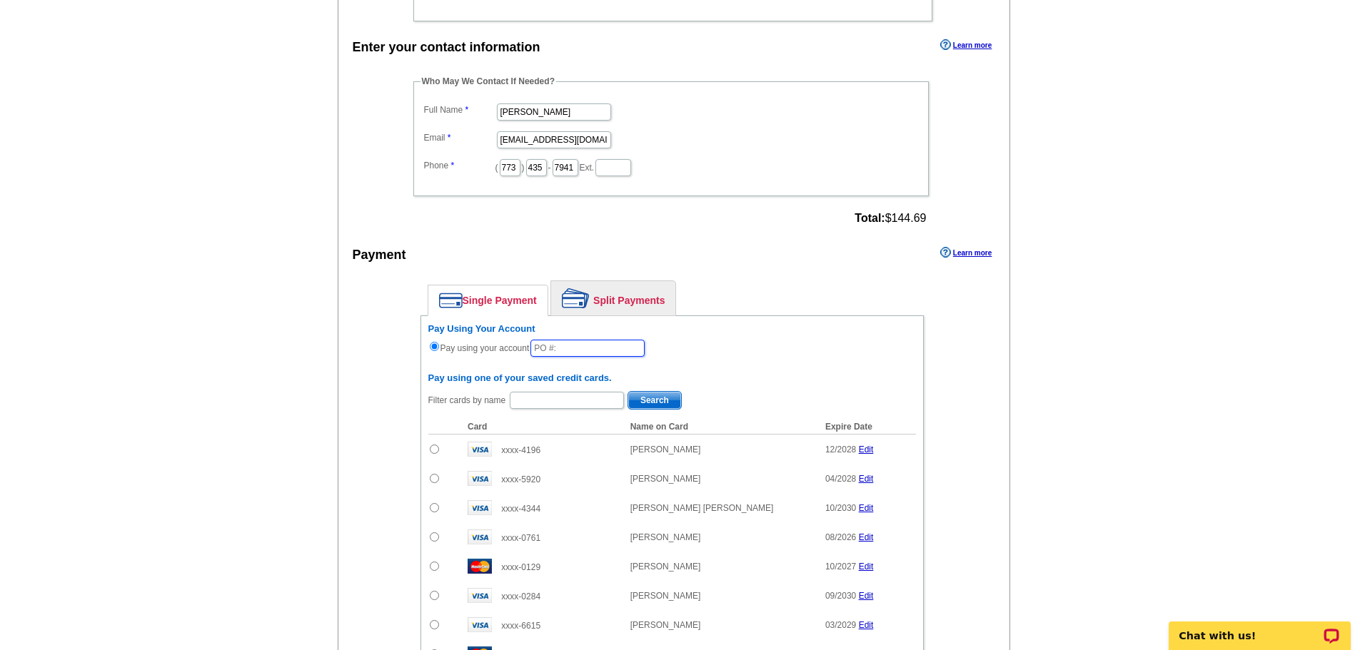
click at [577, 354] on input "text" at bounding box center [587, 348] width 114 height 17
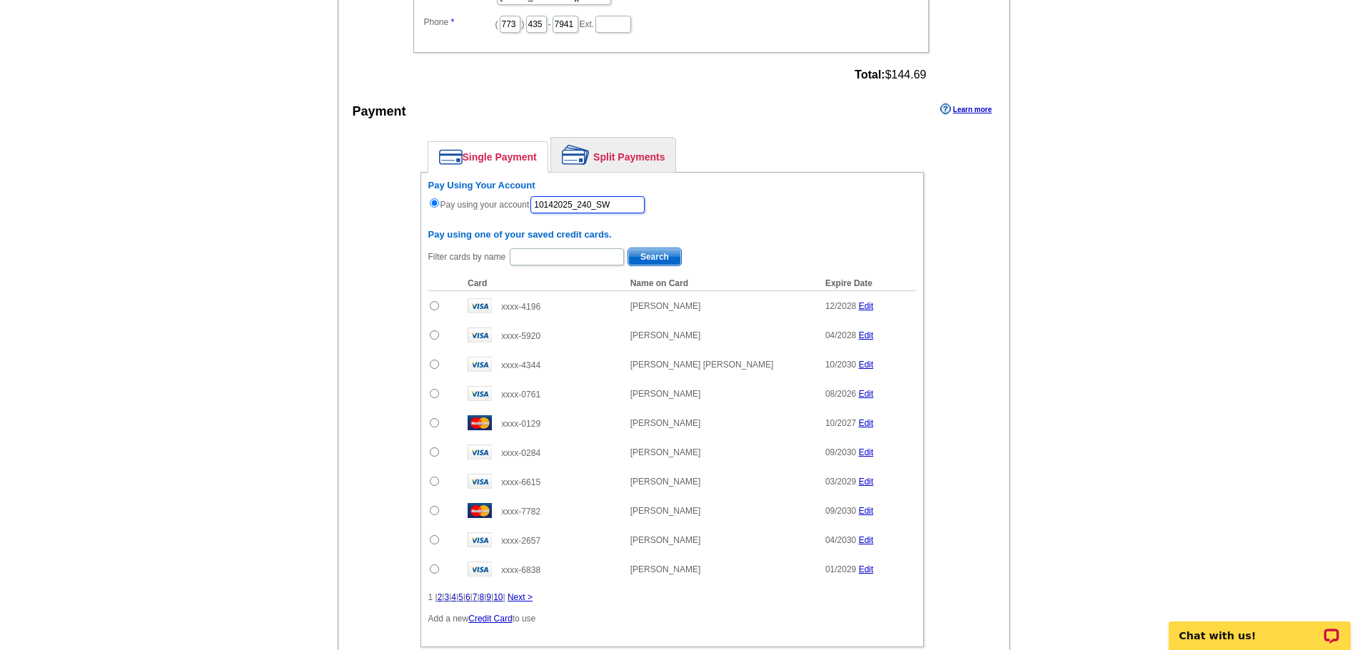
scroll to position [829, 0]
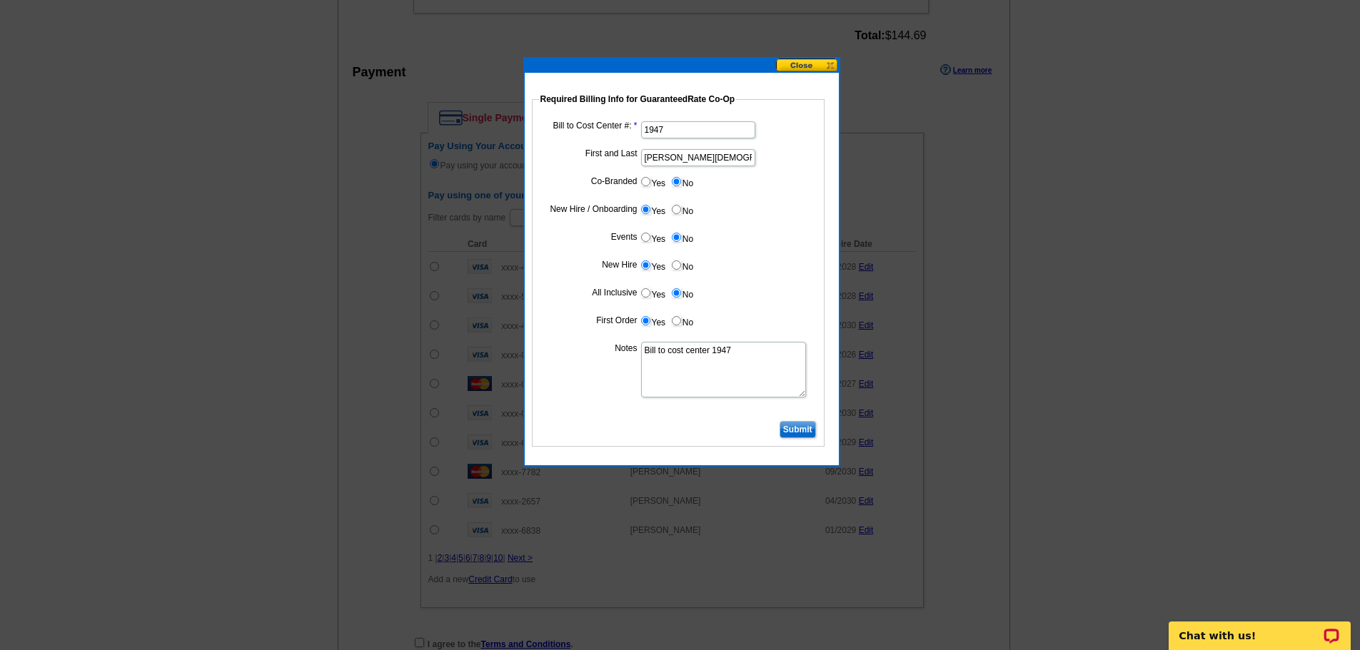
type input "10142025_240_SW"
click at [787, 430] on input "Submit" at bounding box center [797, 429] width 36 height 17
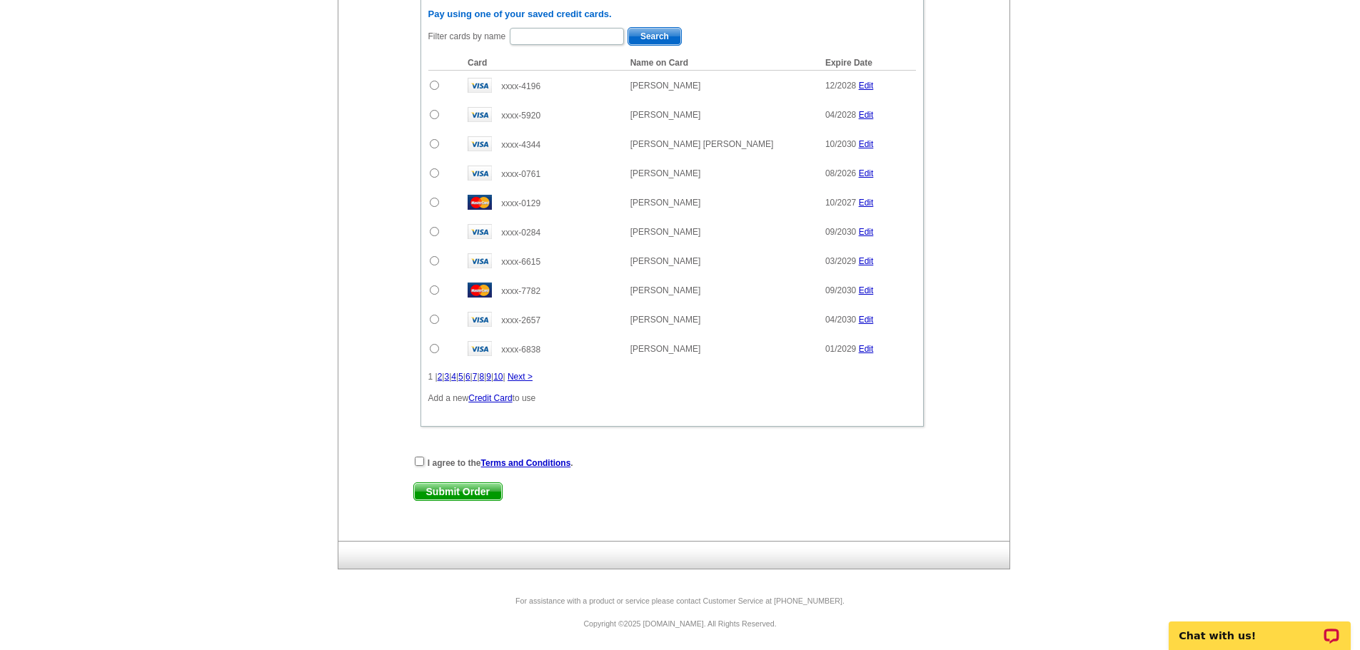
scroll to position [1013, 0]
click at [420, 458] on input "checkbox" at bounding box center [419, 459] width 9 height 9
checkbox input "true"
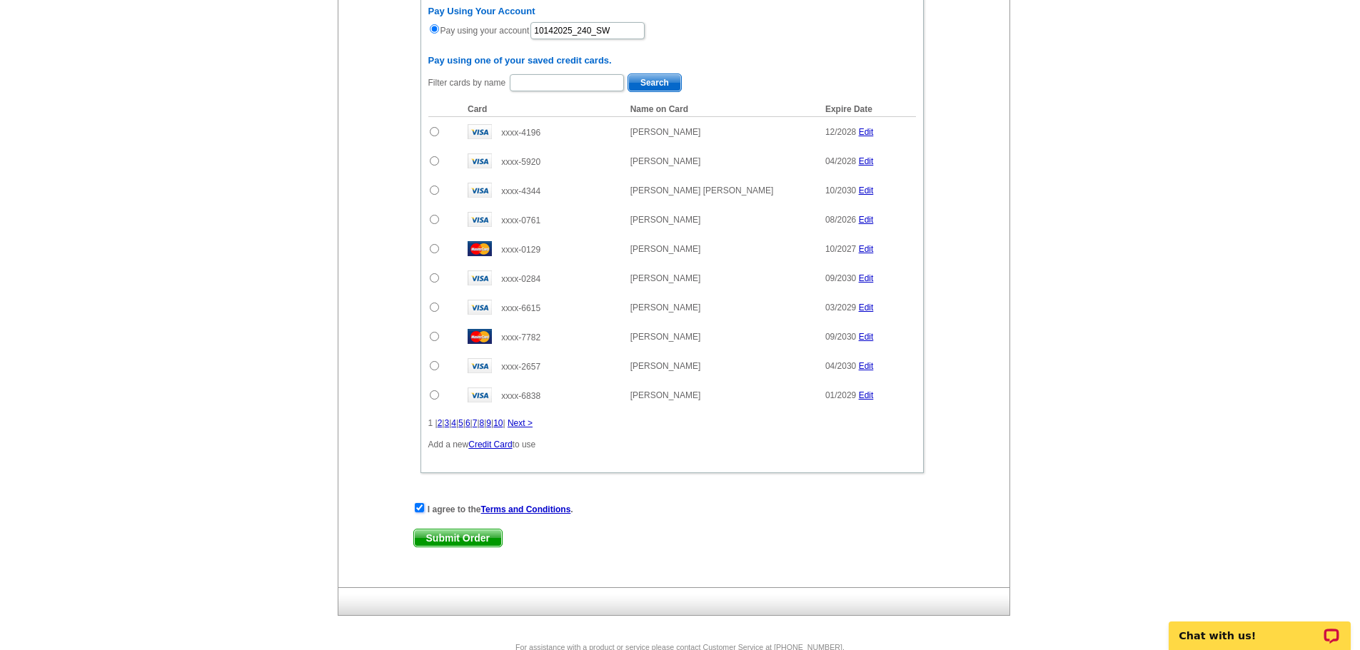
scroll to position [965, 0]
click at [470, 535] on span "Submit Order" at bounding box center [458, 537] width 88 height 17
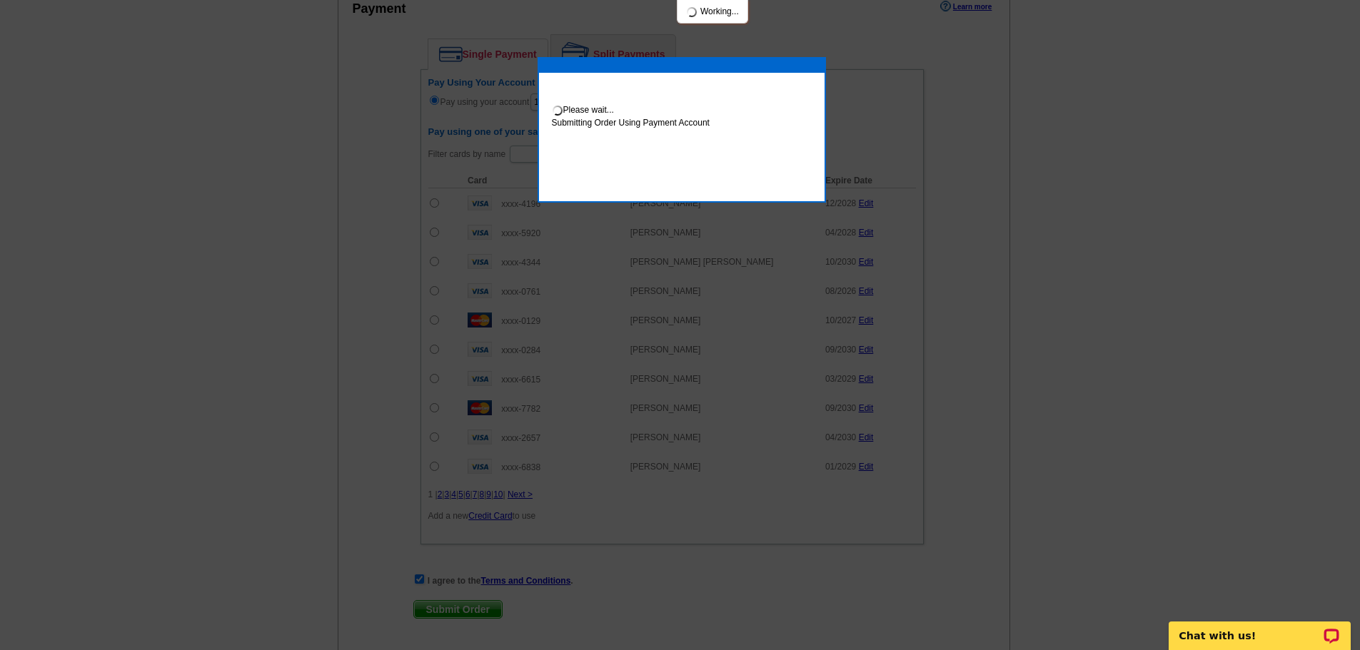
scroll to position [1037, 0]
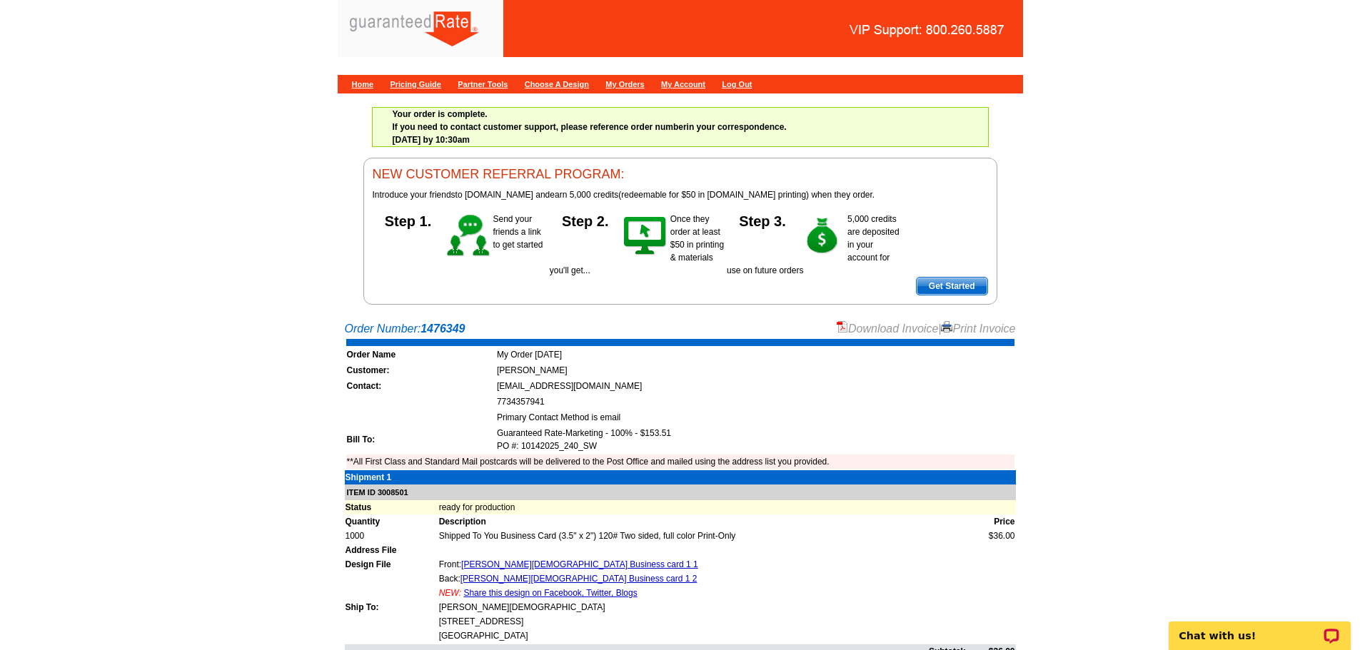
click at [884, 333] on link "Download Invoice" at bounding box center [886, 329] width 101 height 12
